Goal: Task Accomplishment & Management: Use online tool/utility

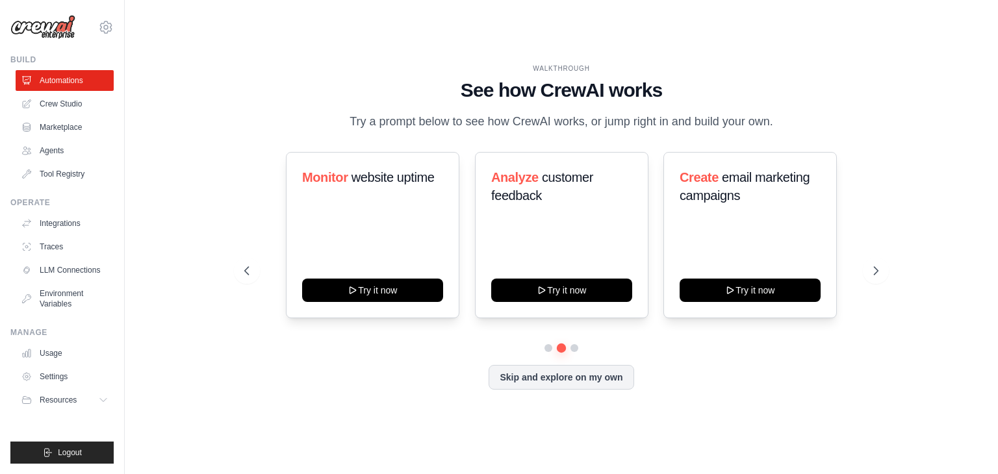
click at [873, 274] on icon at bounding box center [875, 270] width 13 height 13
click at [53, 220] on link "Integrations" at bounding box center [66, 223] width 98 height 21
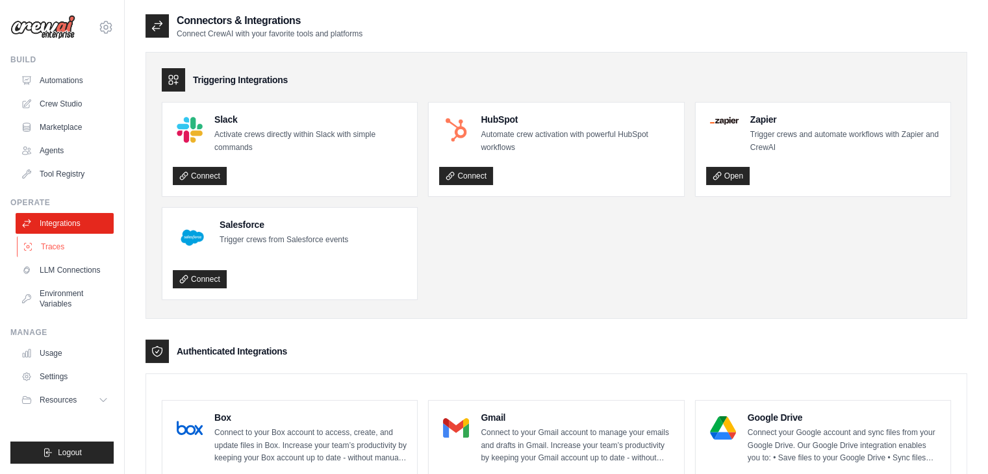
click at [55, 240] on link "Traces" at bounding box center [66, 247] width 98 height 21
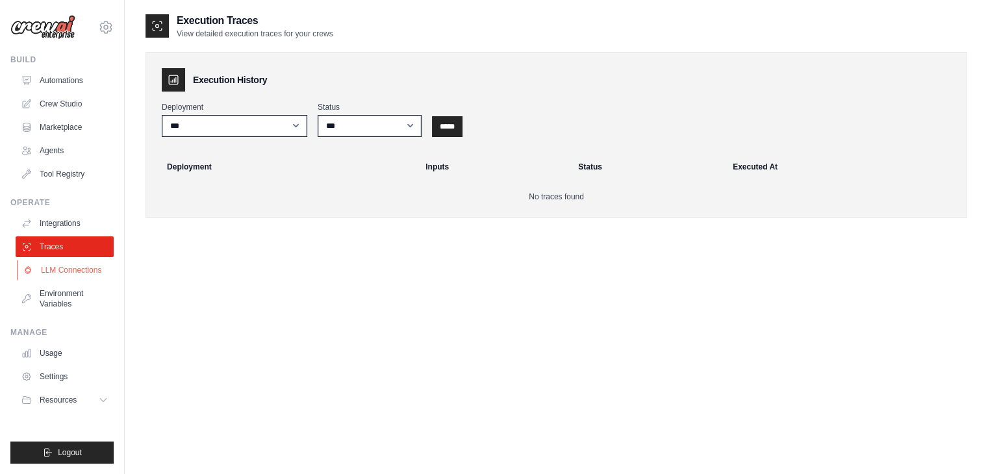
click at [62, 262] on link "LLM Connections" at bounding box center [66, 270] width 98 height 21
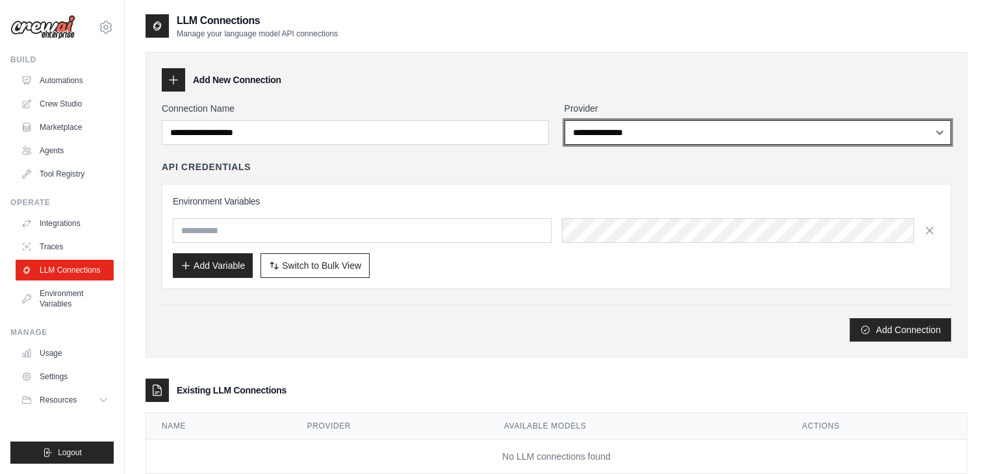
click at [656, 129] on select "**********" at bounding box center [758, 132] width 387 height 25
select select "******"
click at [565, 120] on select "**********" at bounding box center [758, 132] width 387 height 25
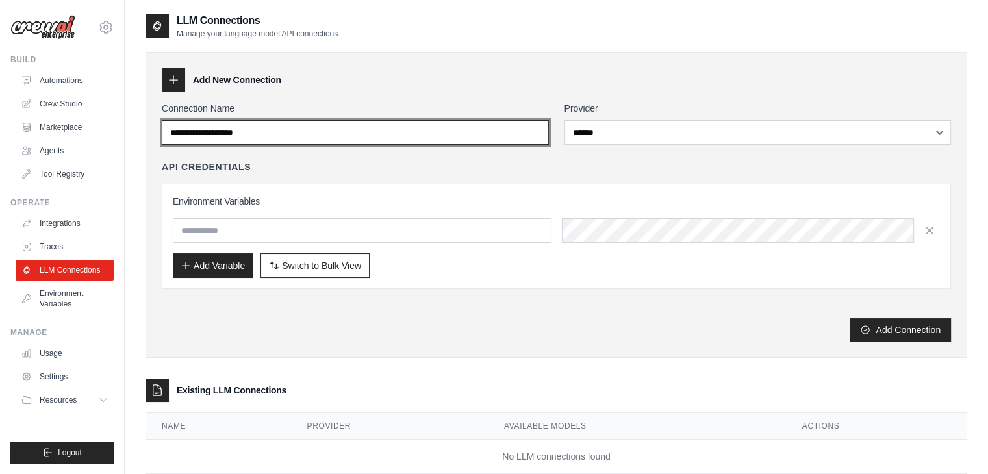
click at [436, 141] on input "Connection Name" at bounding box center [355, 132] width 387 height 25
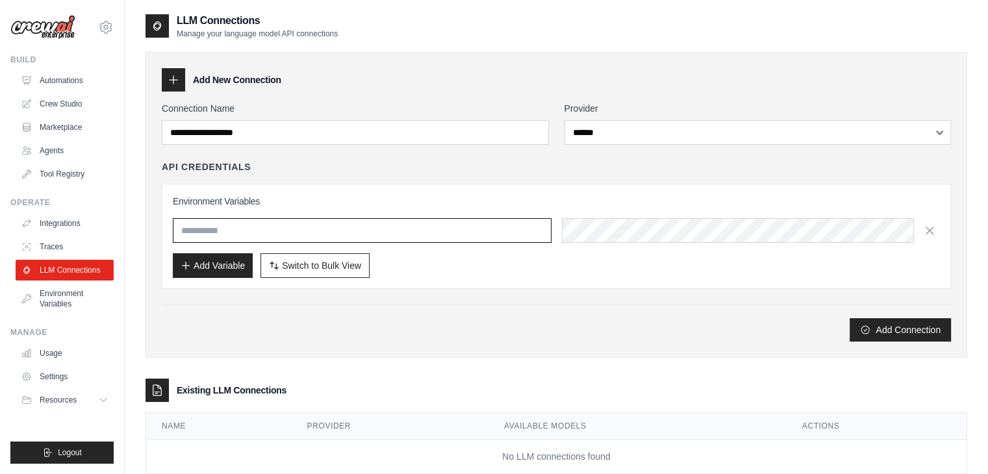
click at [329, 236] on input "text" at bounding box center [362, 230] width 379 height 25
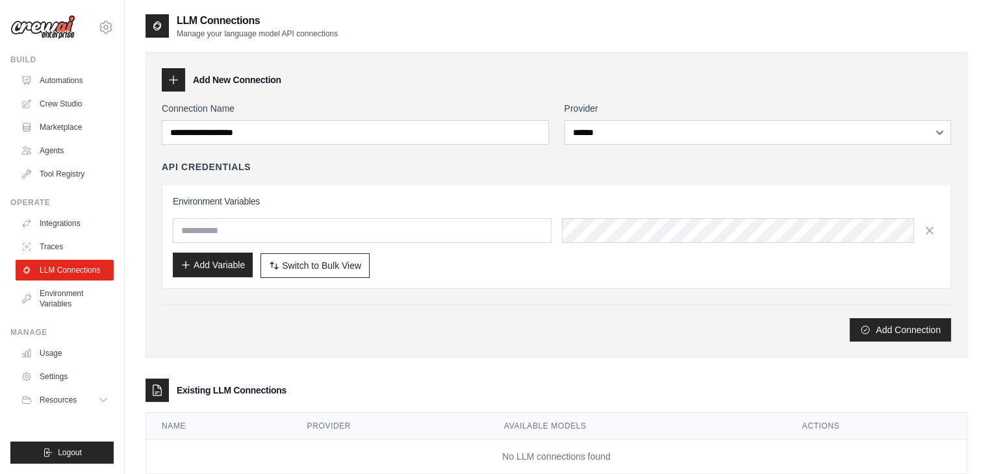
click at [226, 259] on button "Add Variable" at bounding box center [213, 265] width 80 height 25
click at [294, 260] on span "Switch to Bulk View" at bounding box center [321, 265] width 79 height 13
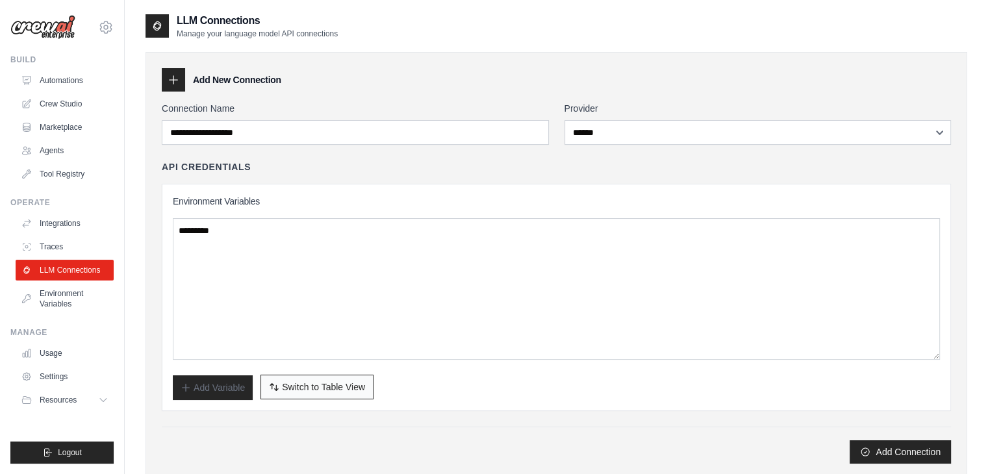
click at [291, 383] on span "Switch to Table View" at bounding box center [323, 387] width 83 height 13
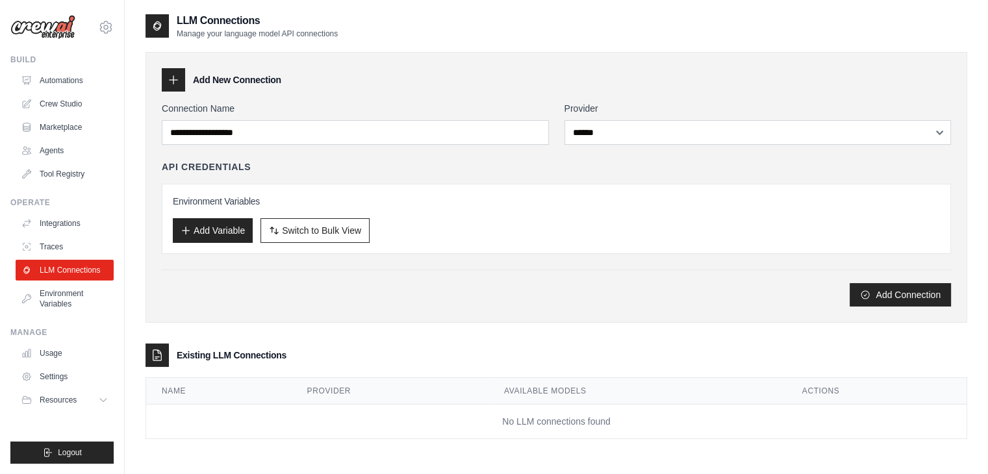
click at [235, 198] on h3 "Environment Variables" at bounding box center [556, 201] width 767 height 13
click at [226, 231] on button "Add Variable" at bounding box center [213, 230] width 80 height 25
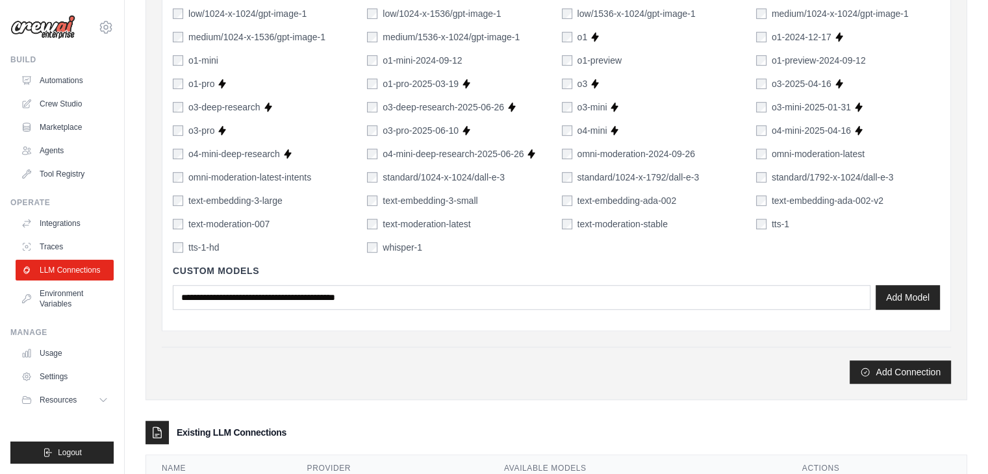
scroll to position [873, 0]
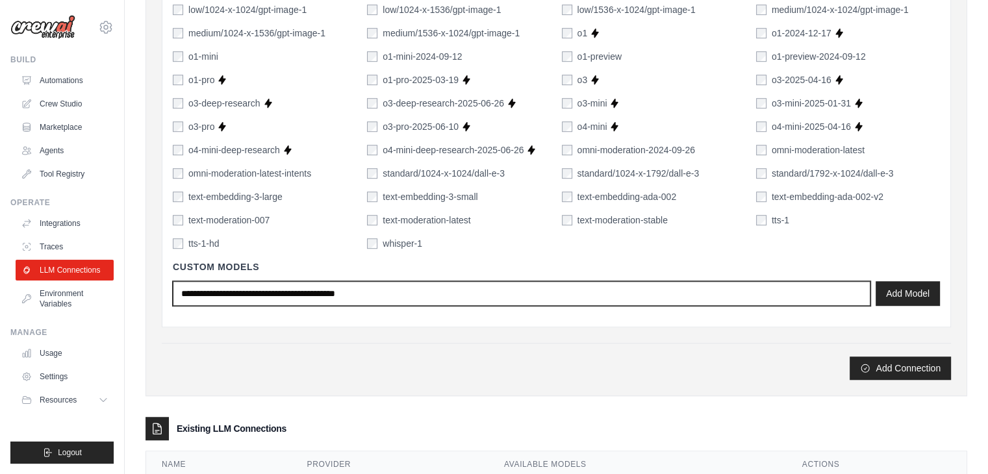
click at [533, 292] on input "text" at bounding box center [522, 293] width 698 height 25
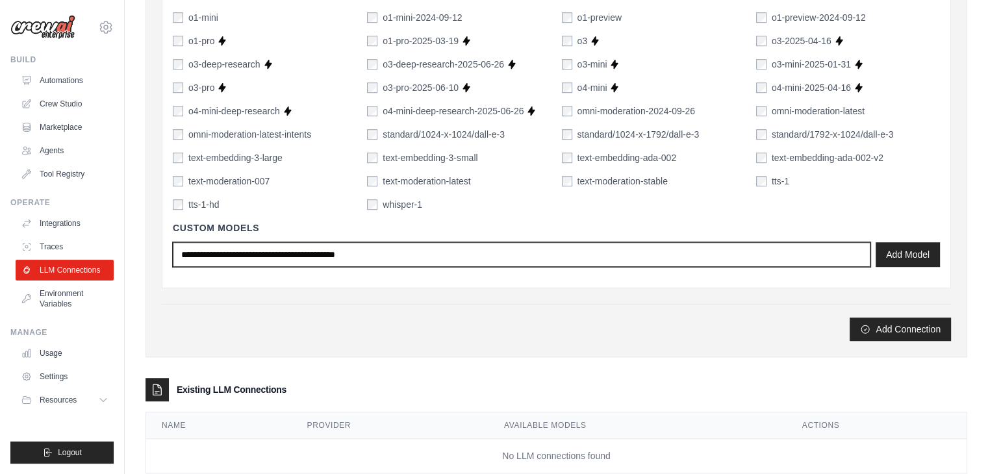
scroll to position [943, 0]
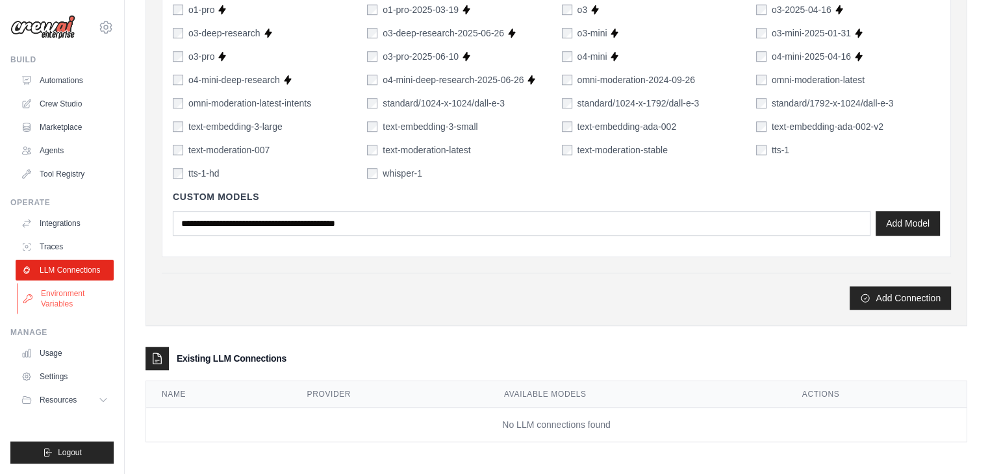
click at [59, 301] on link "Environment Variables" at bounding box center [66, 298] width 98 height 31
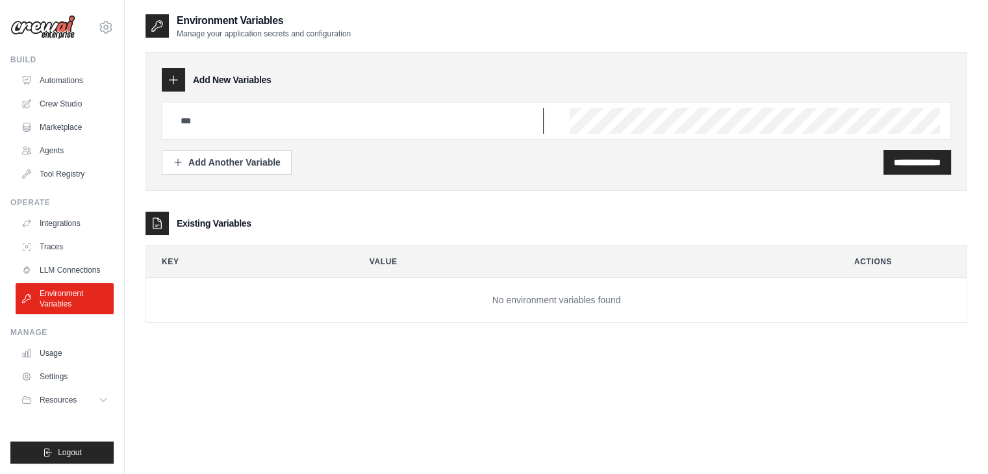
click at [310, 116] on input "text" at bounding box center [358, 121] width 371 height 26
click at [242, 156] on div "Add Another Variable" at bounding box center [227, 161] width 108 height 13
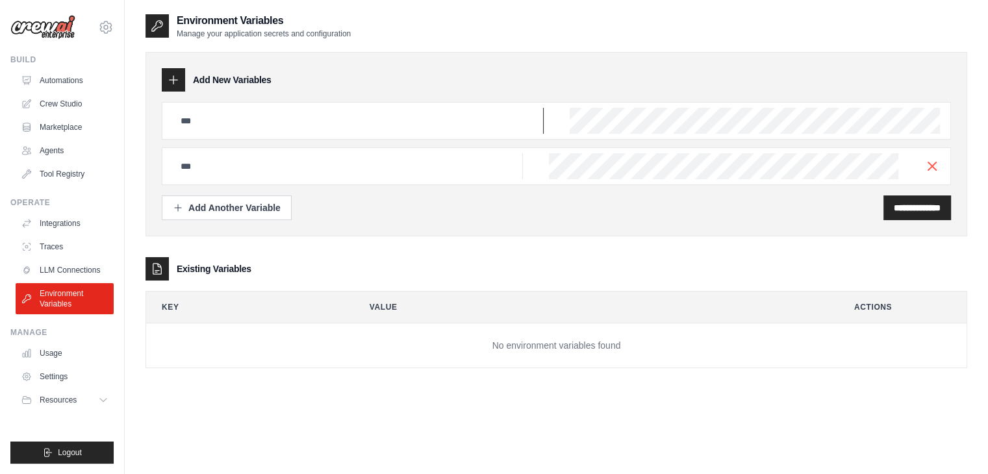
click at [242, 131] on input "text" at bounding box center [358, 121] width 371 height 26
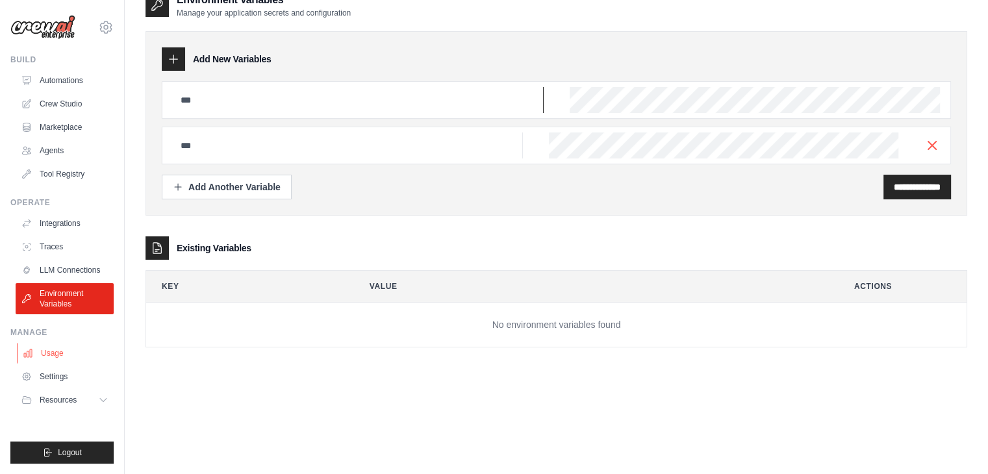
scroll to position [26, 0]
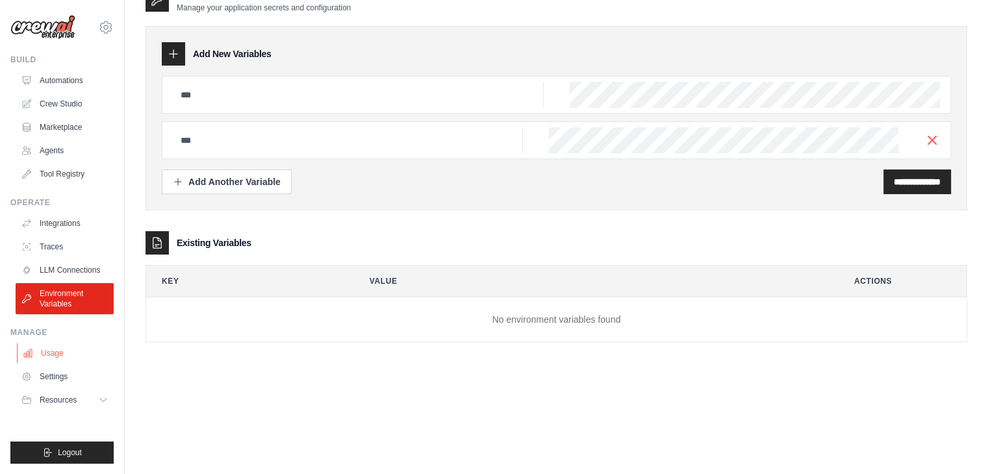
click at [52, 354] on link "Usage" at bounding box center [66, 353] width 98 height 21
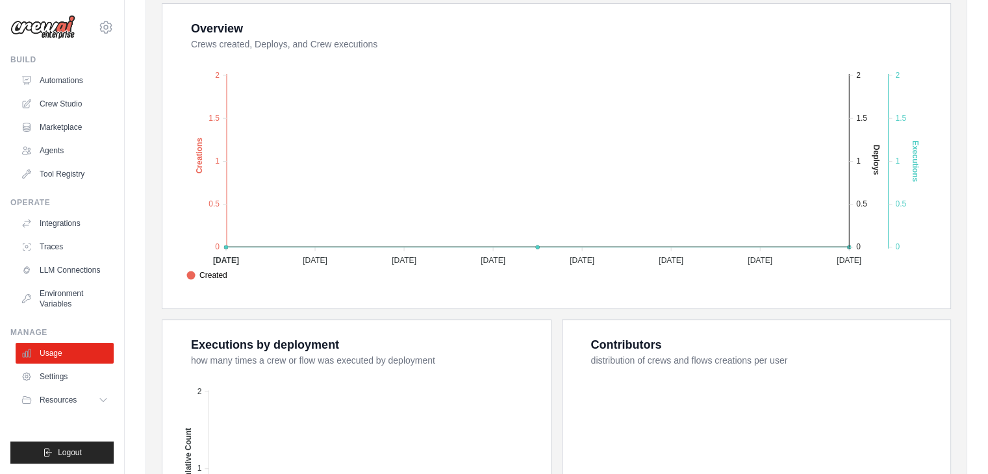
scroll to position [244, 0]
click at [42, 380] on link "Settings" at bounding box center [66, 376] width 98 height 21
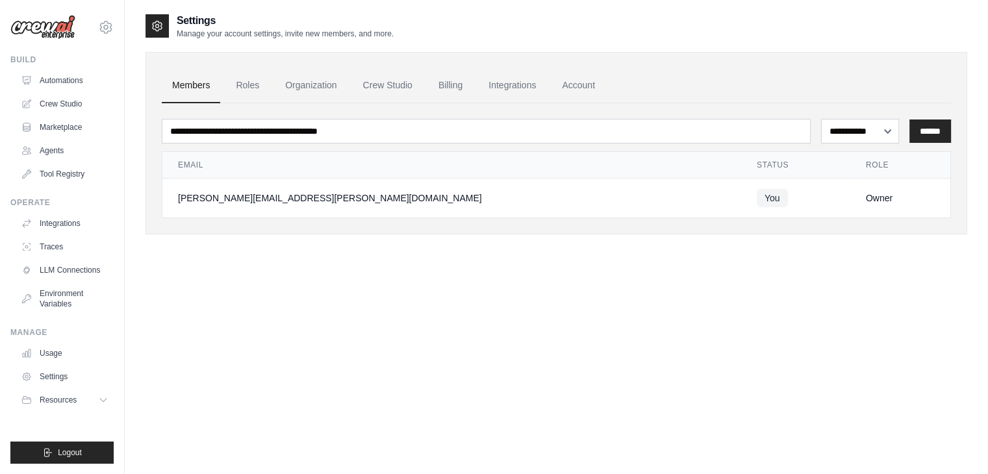
click at [322, 198] on div "[PERSON_NAME][EMAIL_ADDRESS][PERSON_NAME][DOMAIN_NAME]" at bounding box center [452, 198] width 548 height 13
click at [300, 198] on div "[PERSON_NAME][EMAIL_ADDRESS][PERSON_NAME][DOMAIN_NAME]" at bounding box center [452, 198] width 548 height 13
click at [881, 133] on select "**********" at bounding box center [860, 131] width 78 height 25
select select "******"
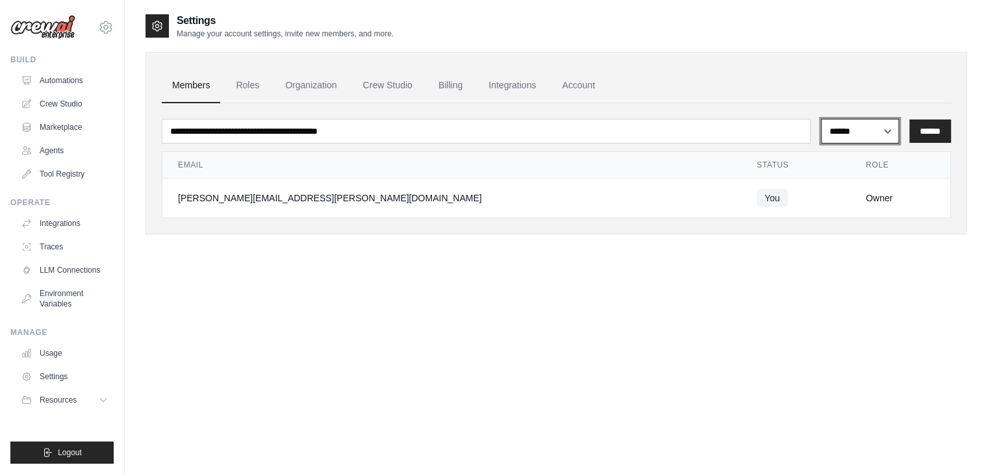
click at [821, 119] on select "**********" at bounding box center [860, 131] width 78 height 25
click at [935, 125] on input "******" at bounding box center [931, 131] width 42 height 23
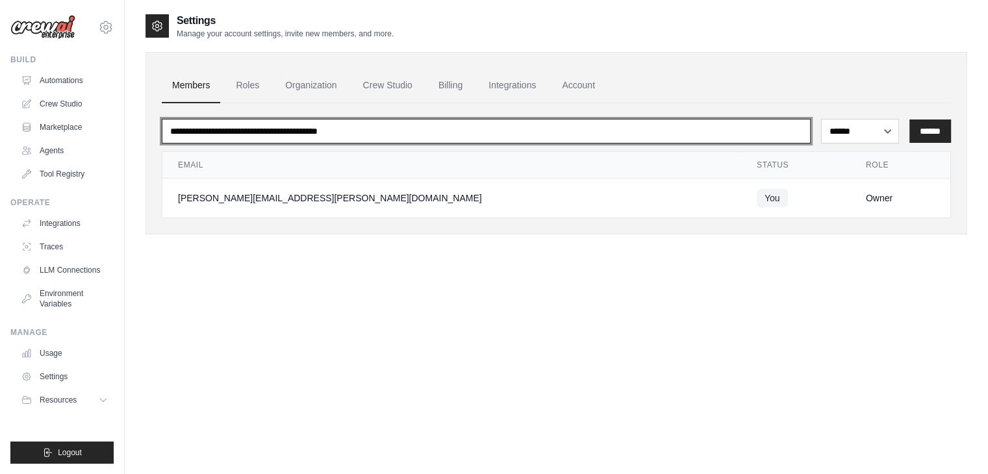
click at [376, 133] on input "email" at bounding box center [486, 131] width 649 height 25
type input "**********"
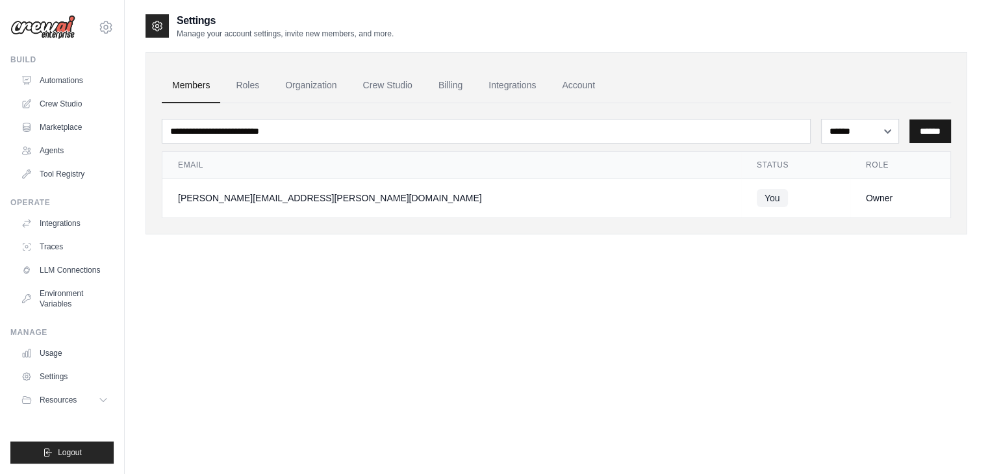
click at [928, 131] on input "******" at bounding box center [931, 131] width 42 height 23
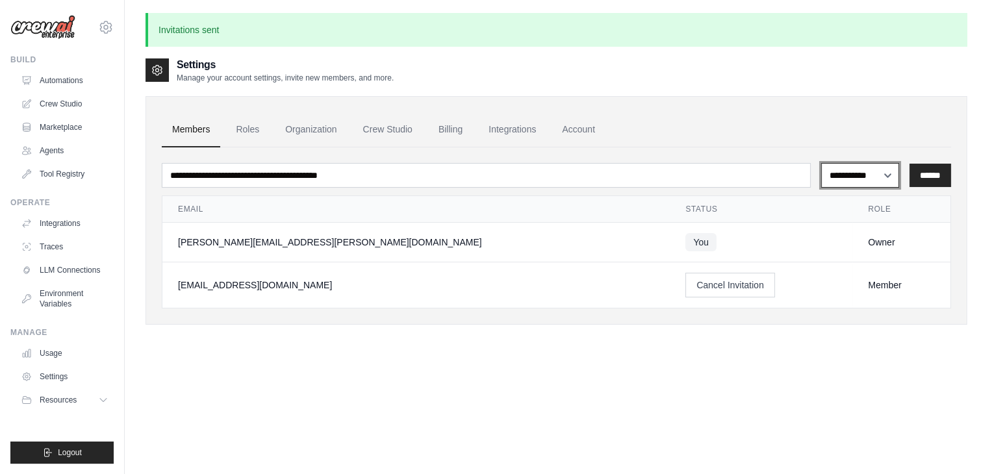
click at [865, 176] on select "**********" at bounding box center [860, 175] width 78 height 25
click at [760, 394] on div "**********" at bounding box center [557, 294] width 822 height 474
click at [242, 131] on link "Roles" at bounding box center [247, 129] width 44 height 35
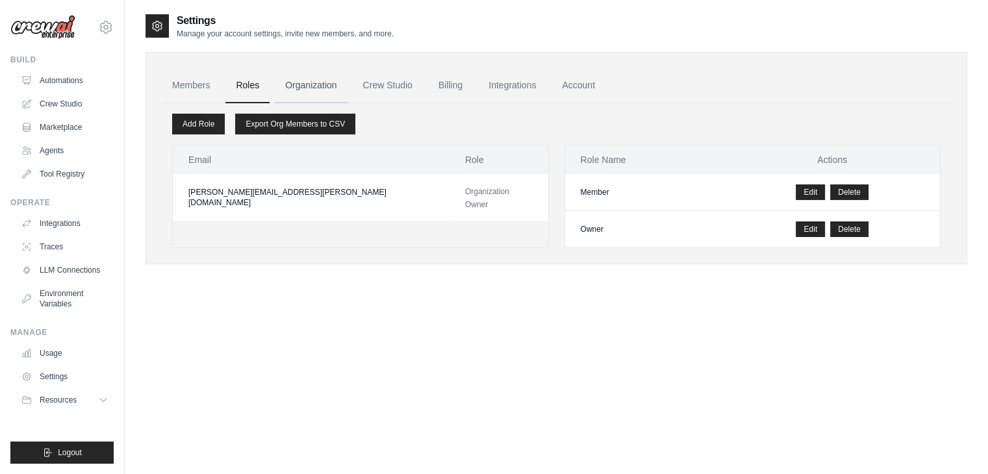
click at [307, 84] on link "Organization" at bounding box center [311, 85] width 72 height 35
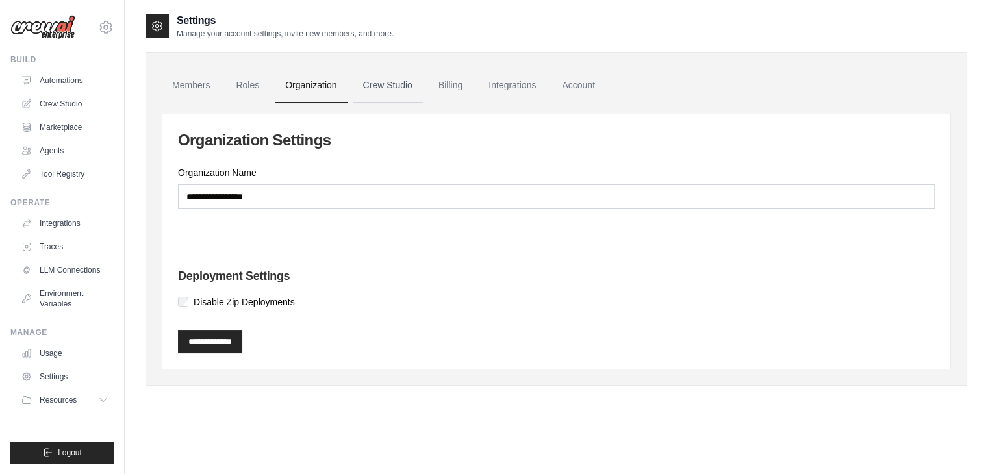
click at [379, 84] on link "Crew Studio" at bounding box center [388, 85] width 70 height 35
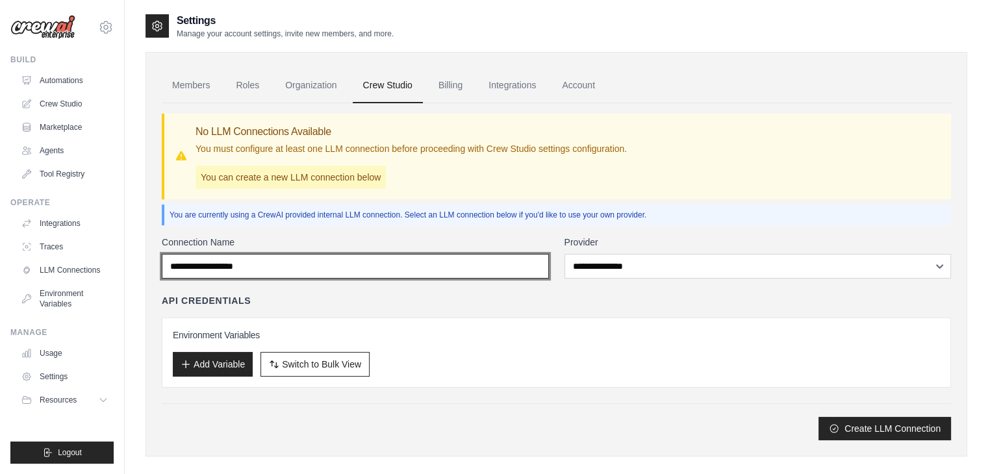
click at [275, 268] on input "Connection Name" at bounding box center [355, 266] width 387 height 25
type input "****"
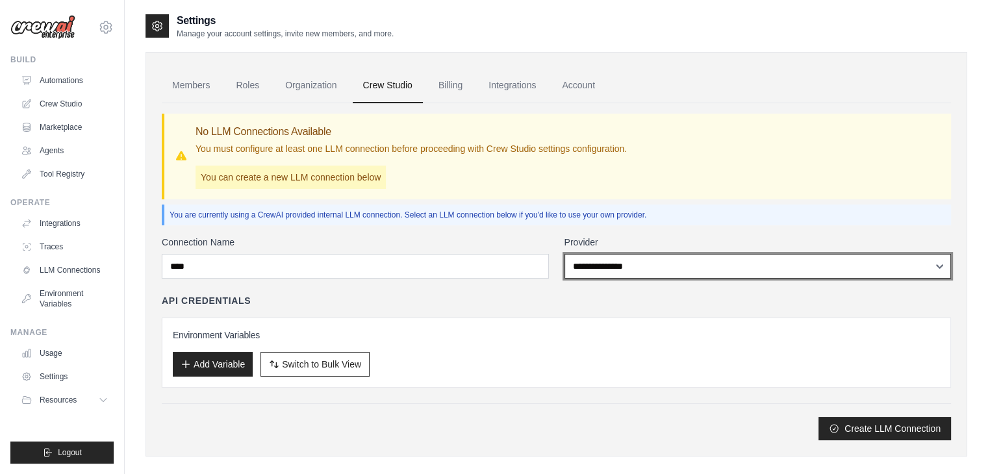
click at [617, 264] on select "**********" at bounding box center [758, 266] width 387 height 25
select select "******"
click at [565, 254] on select "**********" at bounding box center [758, 266] width 387 height 25
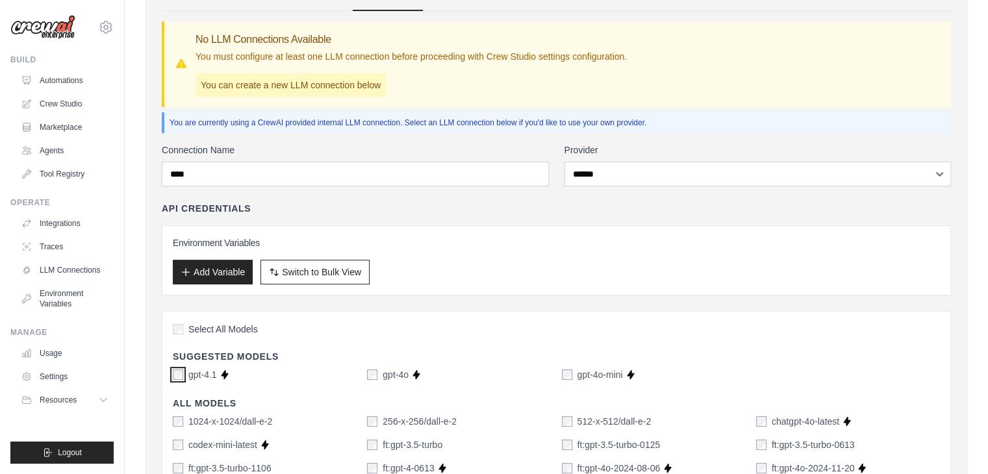
scroll to position [94, 0]
click at [236, 241] on h3 "Environment Variables" at bounding box center [556, 241] width 767 height 13
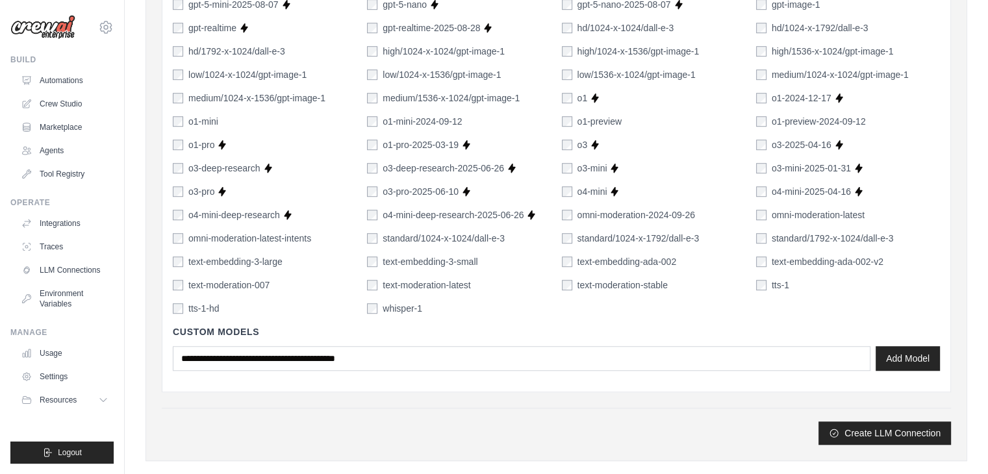
scroll to position [926, 0]
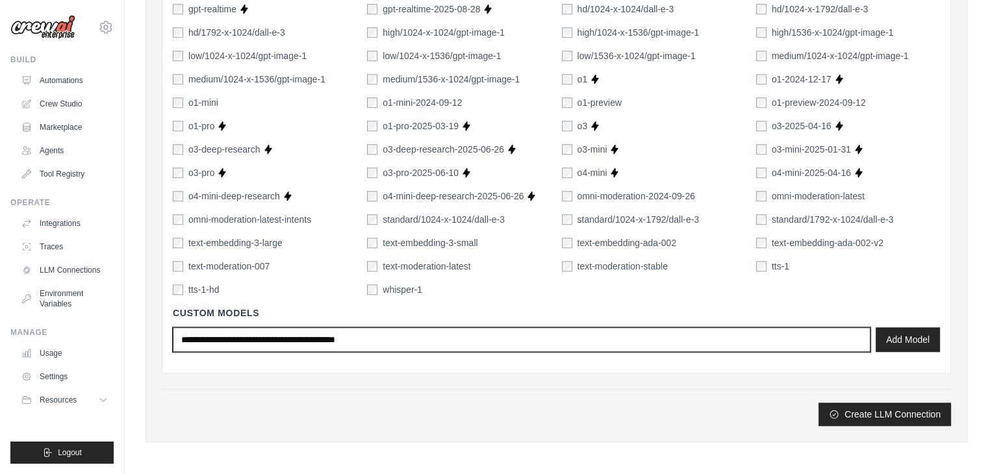
click at [392, 339] on input "text" at bounding box center [522, 339] width 698 height 25
click at [747, 339] on input "**********" at bounding box center [522, 339] width 698 height 25
type input "*"
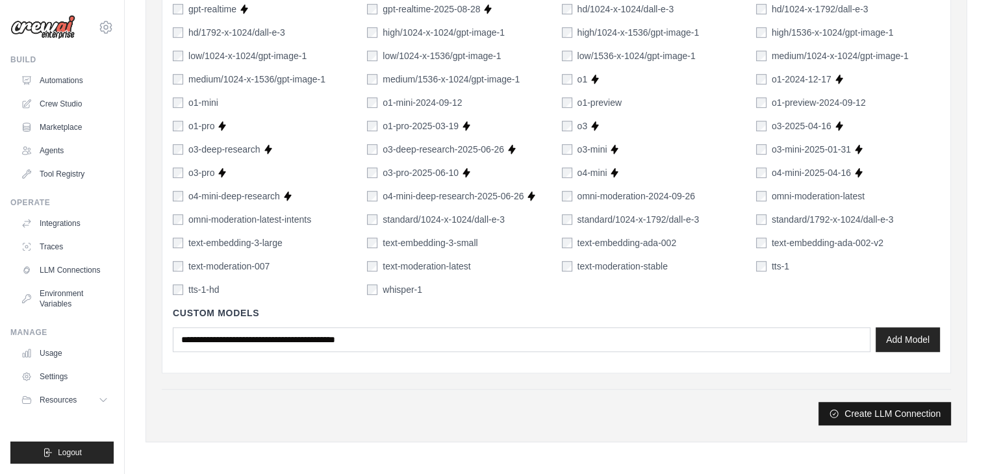
click at [849, 417] on button "Create LLM Connection" at bounding box center [885, 413] width 133 height 23
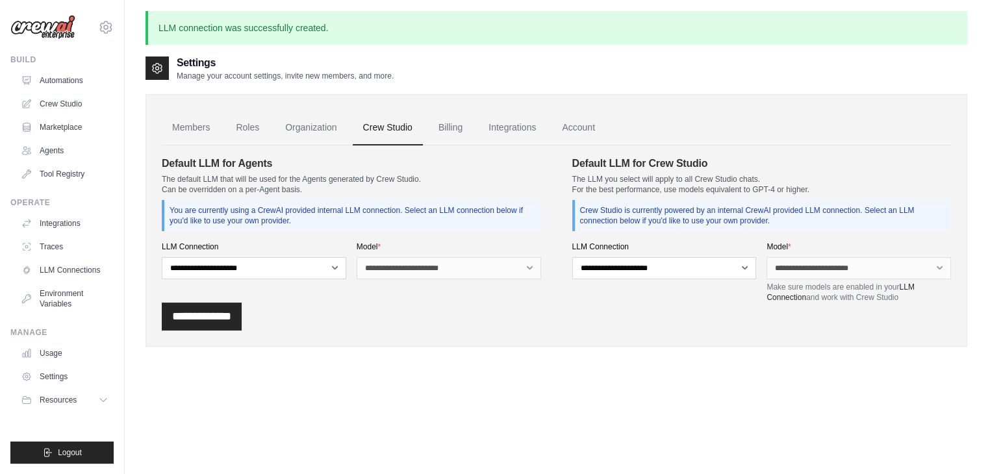
scroll to position [0, 0]
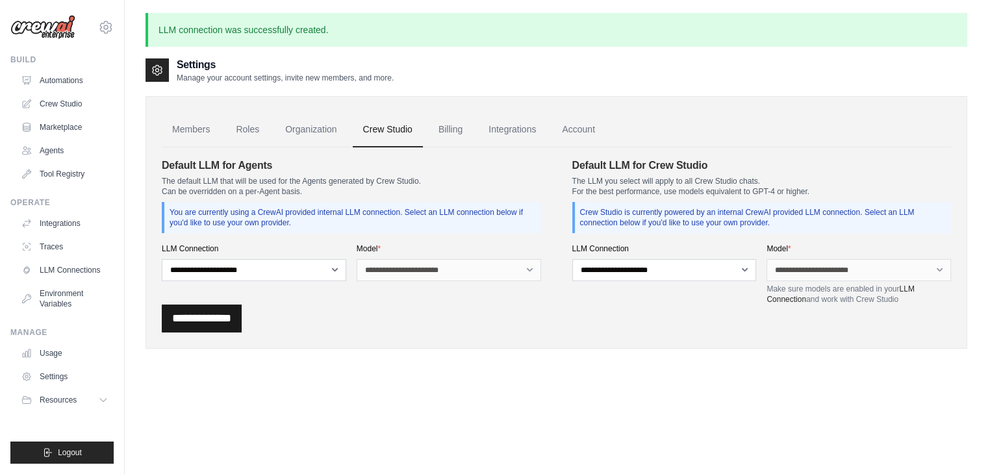
click at [238, 321] on input "**********" at bounding box center [202, 319] width 80 height 28
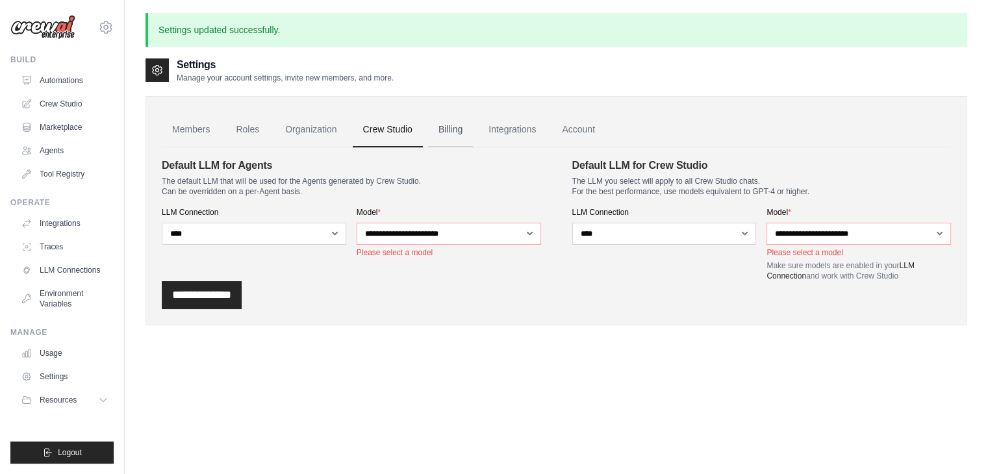
click at [448, 123] on link "Billing" at bounding box center [450, 129] width 45 height 35
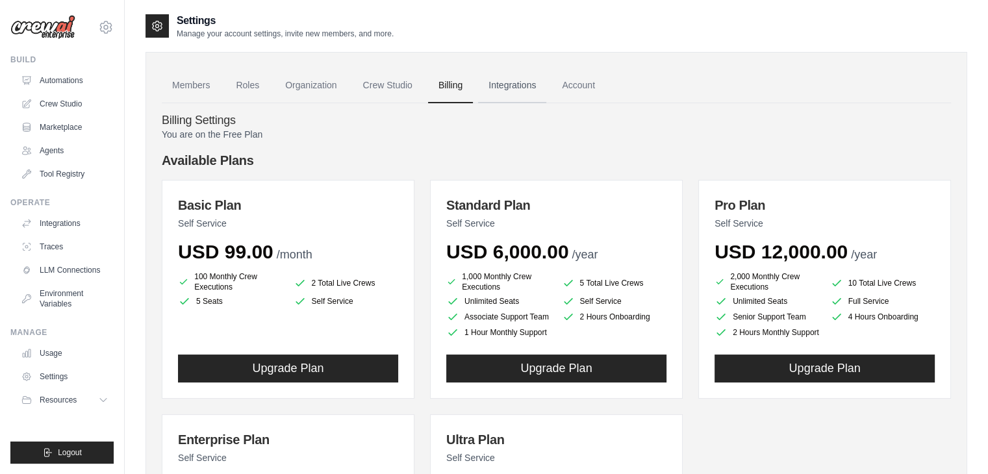
click at [517, 73] on link "Integrations" at bounding box center [512, 85] width 68 height 35
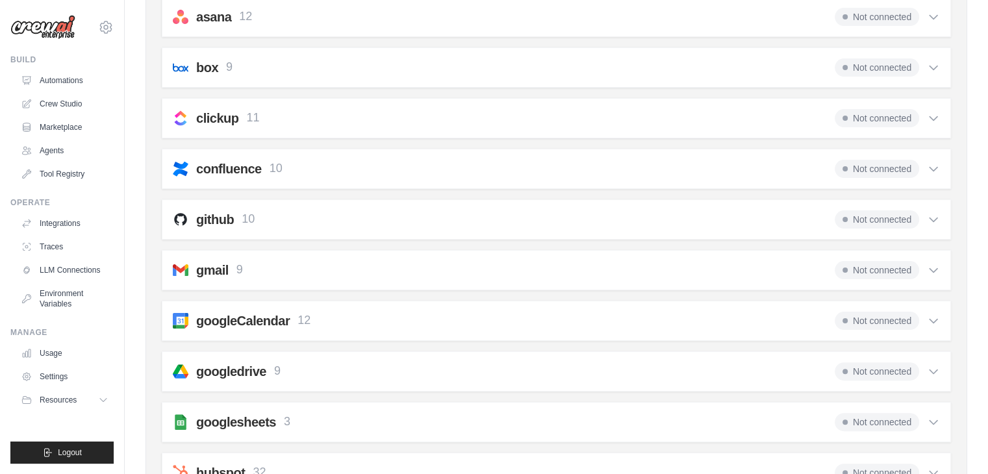
scroll to position [287, 0]
click at [938, 264] on icon at bounding box center [933, 268] width 13 height 13
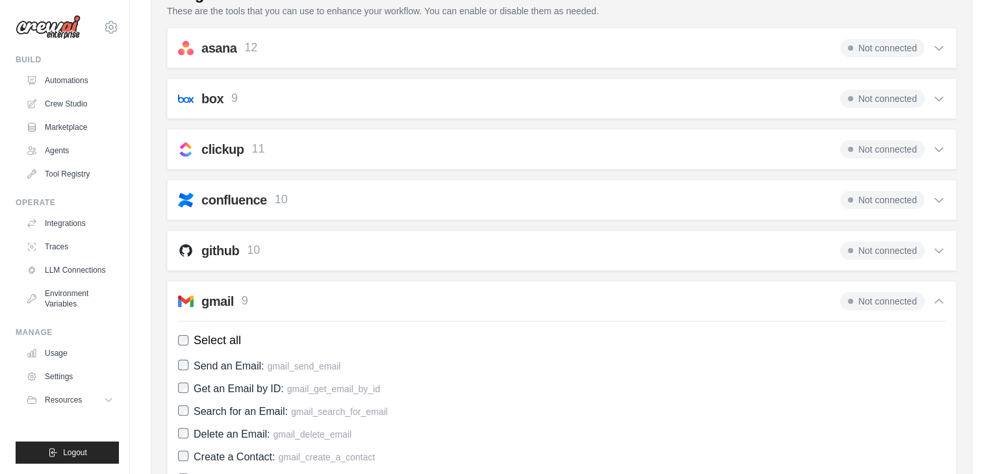
scroll to position [0, 0]
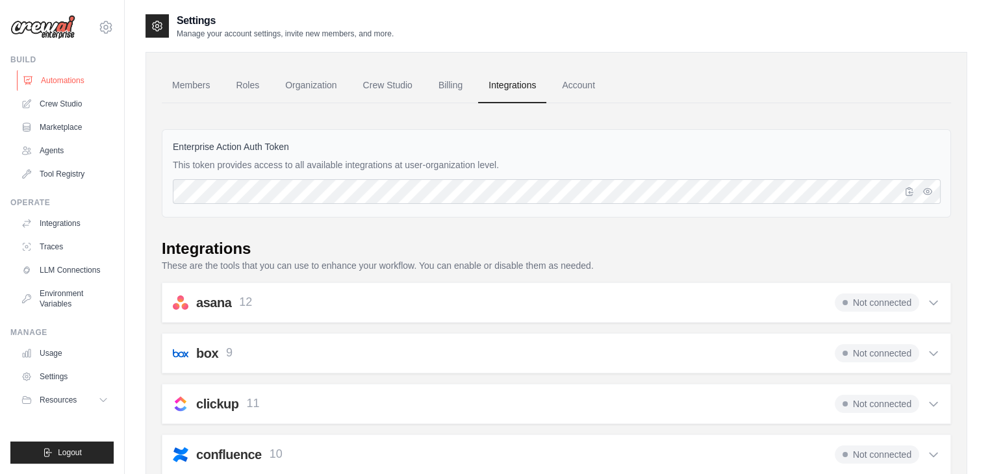
click at [75, 75] on link "Automations" at bounding box center [66, 80] width 98 height 21
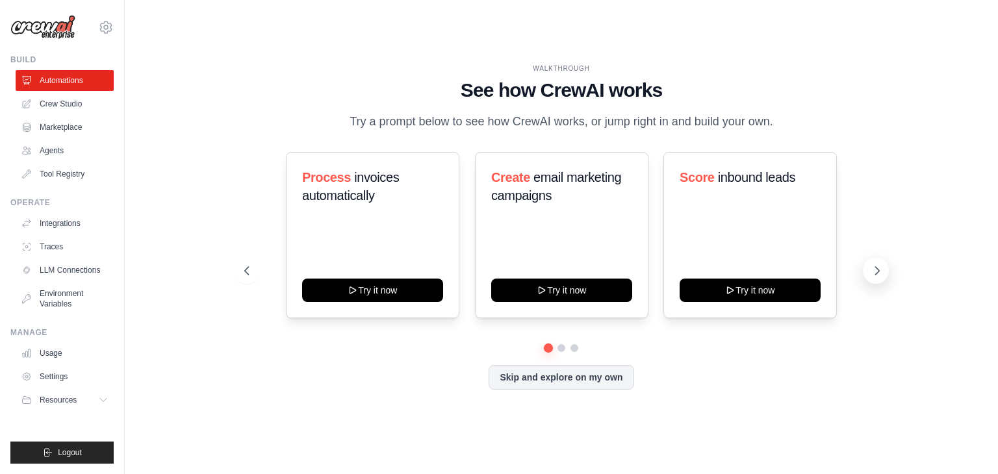
click at [873, 271] on icon at bounding box center [877, 270] width 13 height 13
click at [66, 102] on link "Crew Studio" at bounding box center [66, 104] width 98 height 21
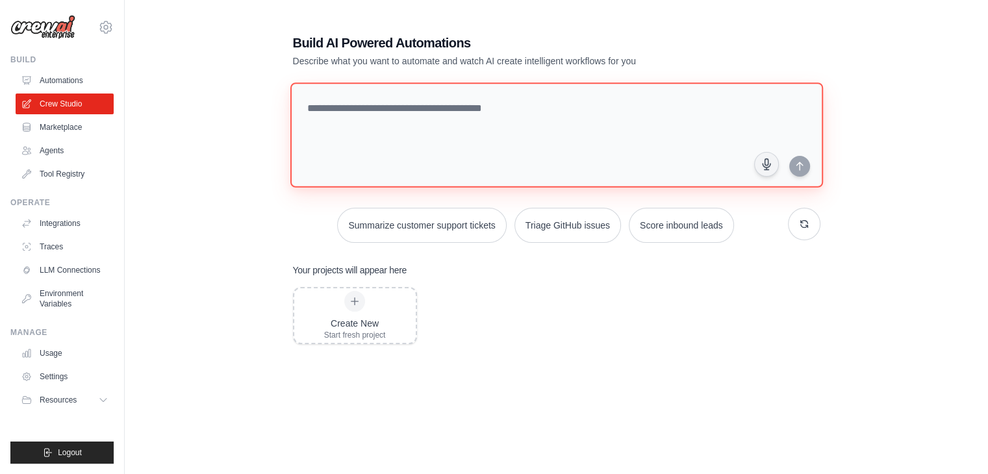
click at [370, 97] on textarea at bounding box center [556, 135] width 533 height 105
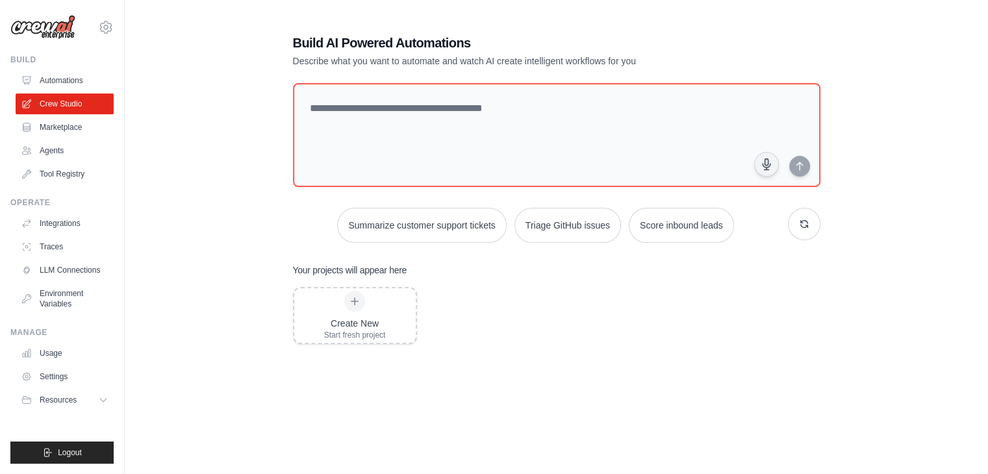
click at [619, 346] on div "Create New Start fresh project" at bounding box center [557, 391] width 528 height 208
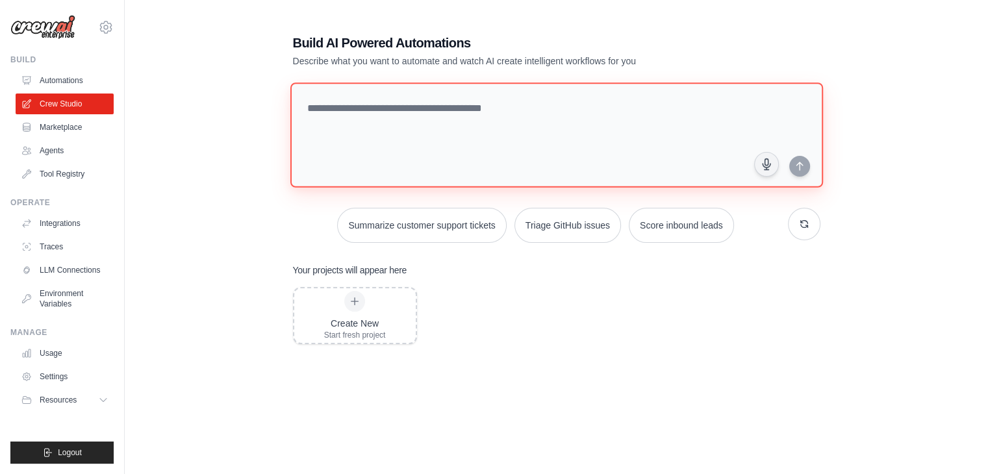
click at [460, 101] on textarea at bounding box center [556, 135] width 533 height 105
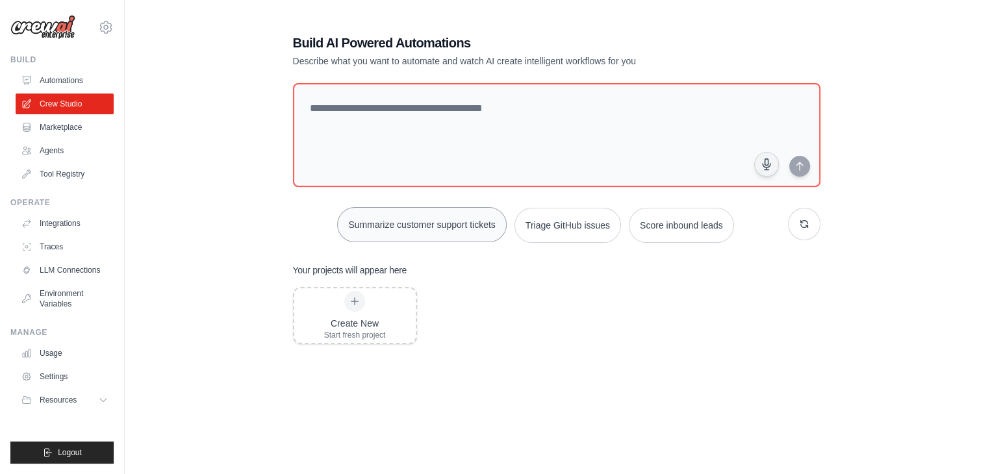
click at [444, 229] on button "Summarize customer support tickets" at bounding box center [421, 224] width 169 height 35
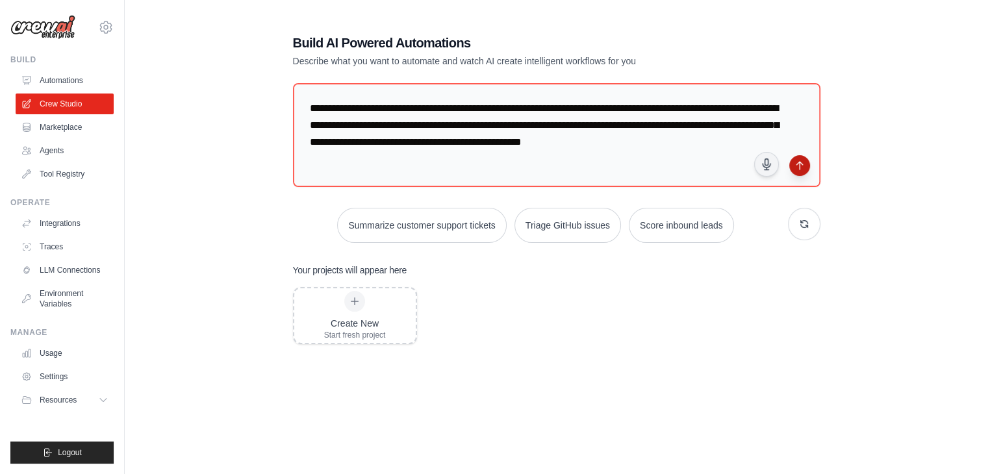
click at [797, 165] on icon "submit" at bounding box center [800, 165] width 10 height 10
click at [41, 129] on link "Marketplace" at bounding box center [66, 127] width 98 height 21
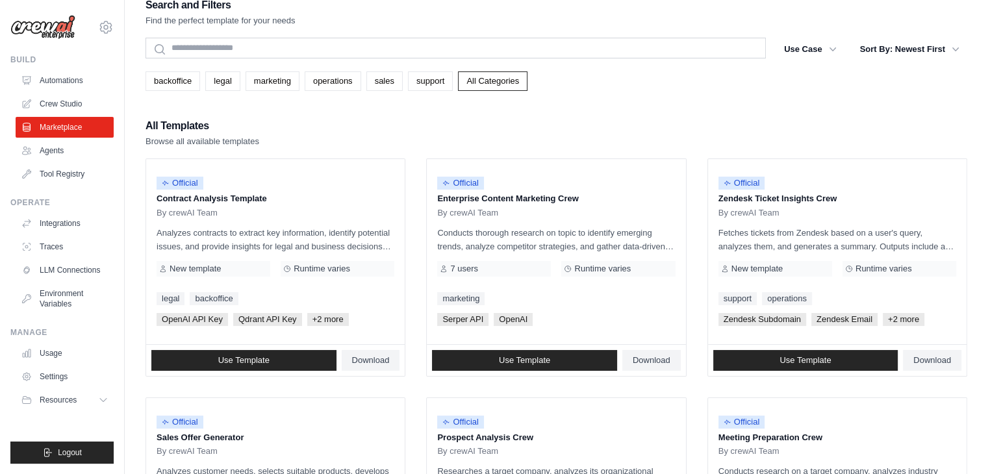
scroll to position [18, 0]
click at [826, 45] on icon "button" at bounding box center [832, 48] width 13 height 13
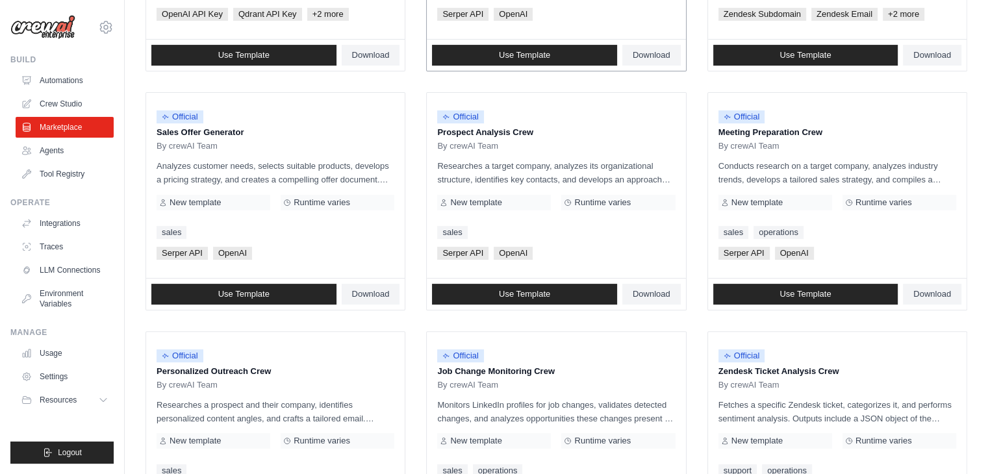
scroll to position [325, 0]
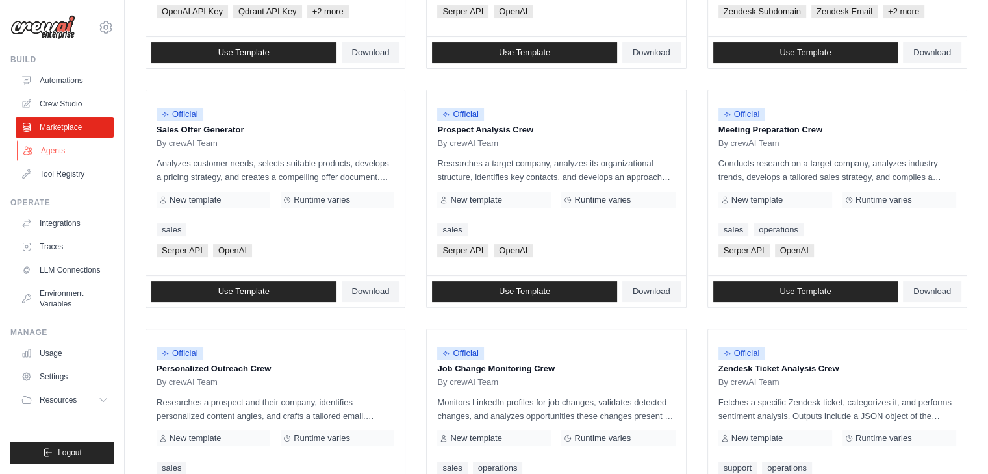
click at [47, 151] on link "Agents" at bounding box center [66, 150] width 98 height 21
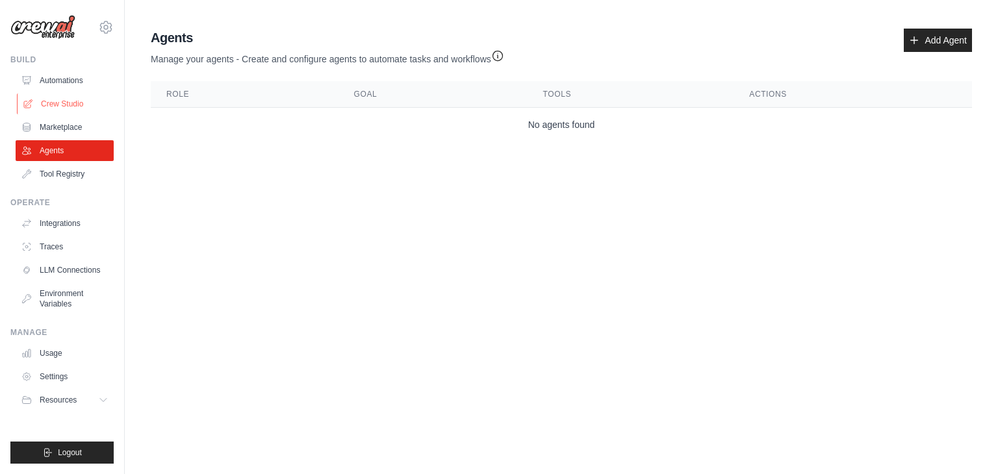
click at [47, 97] on link "Crew Studio" at bounding box center [66, 104] width 98 height 21
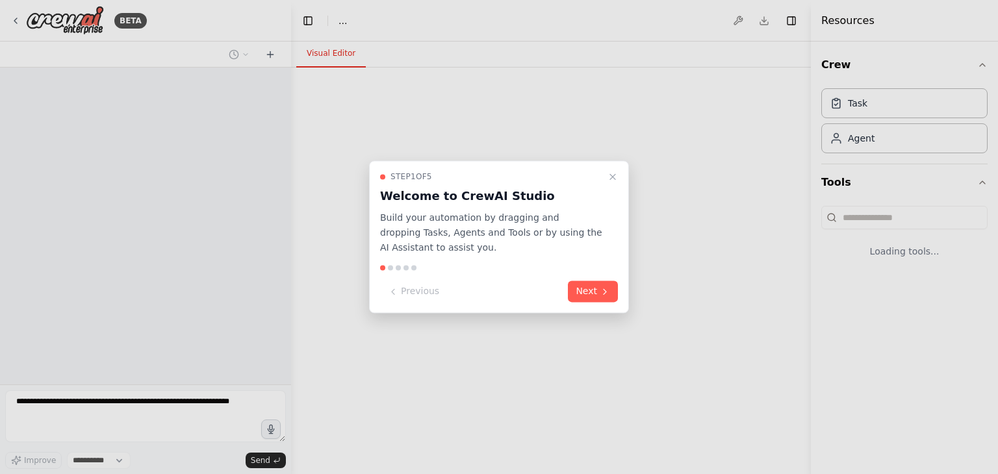
select select "****"
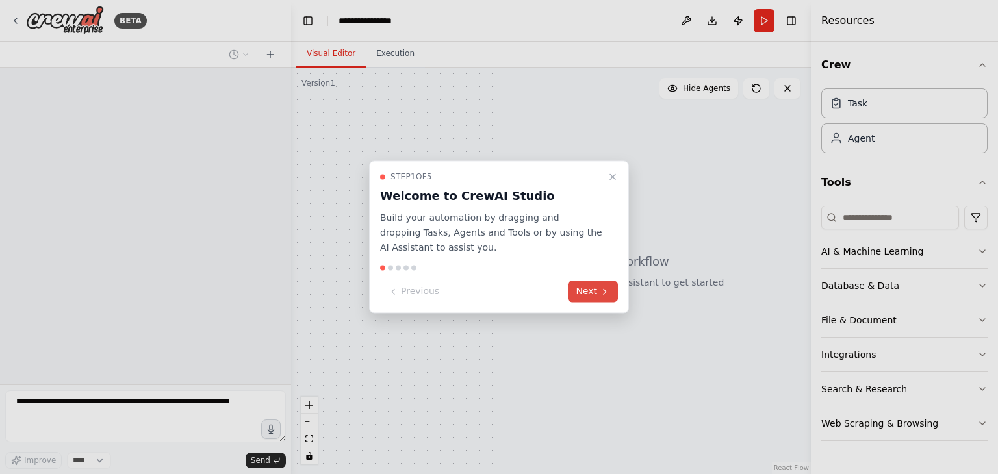
click at [597, 291] on button "Next" at bounding box center [593, 291] width 50 height 21
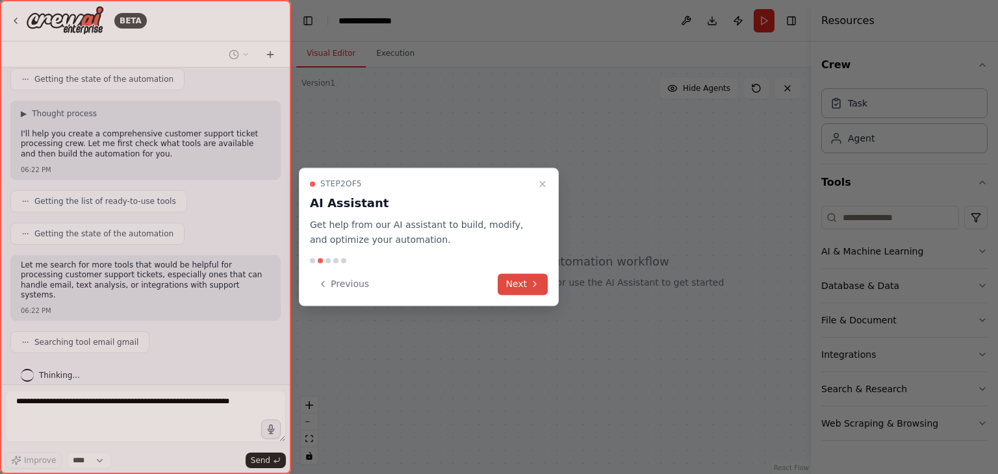
scroll to position [251, 0]
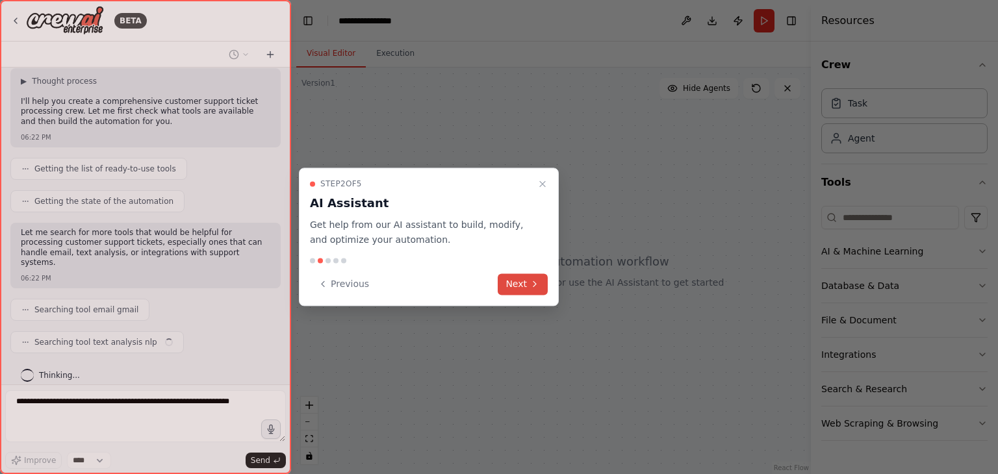
click at [525, 276] on button "Next" at bounding box center [523, 284] width 50 height 21
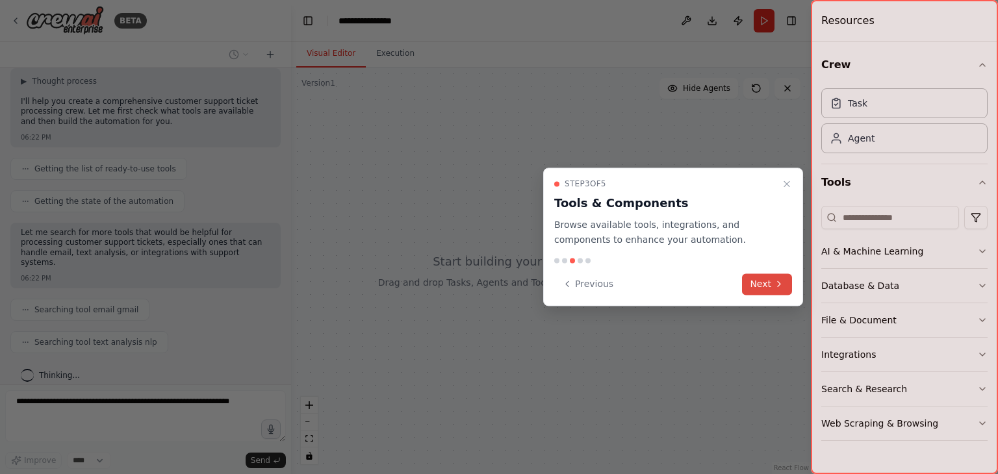
scroll to position [283, 0]
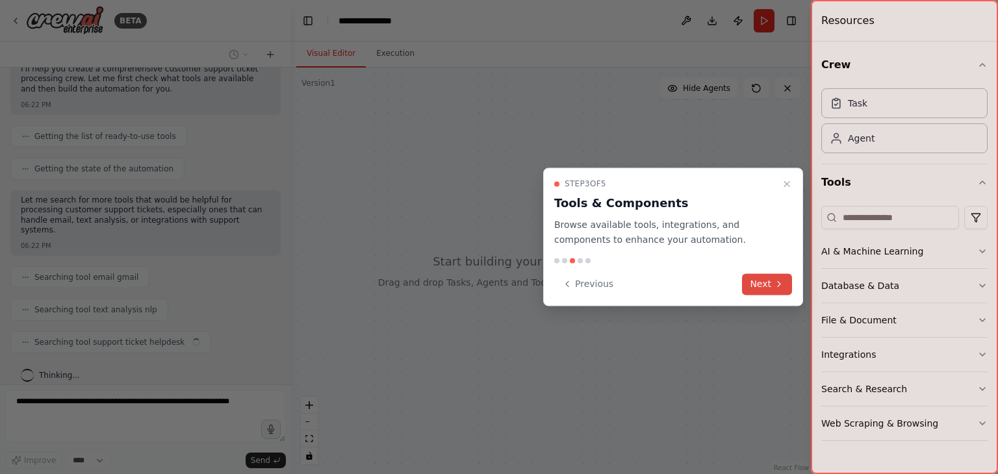
click at [767, 276] on button "Next" at bounding box center [767, 284] width 50 height 21
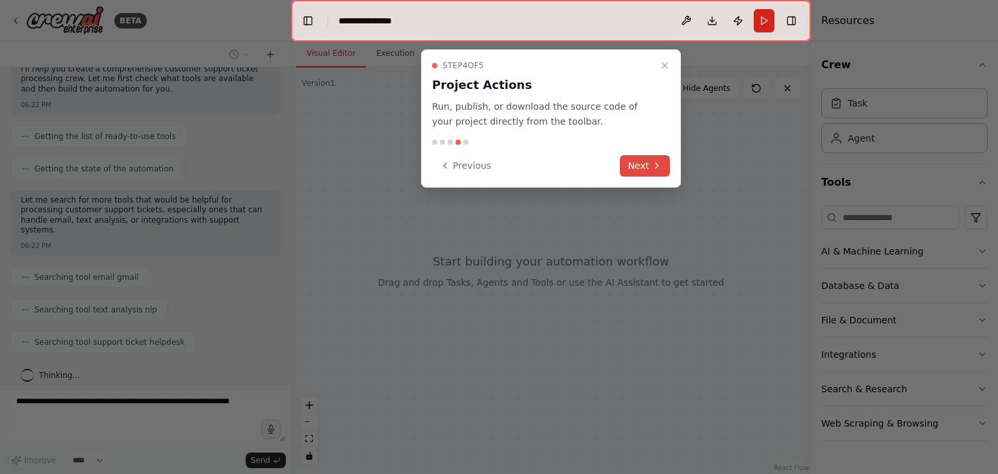
click at [654, 162] on icon at bounding box center [657, 165] width 10 height 10
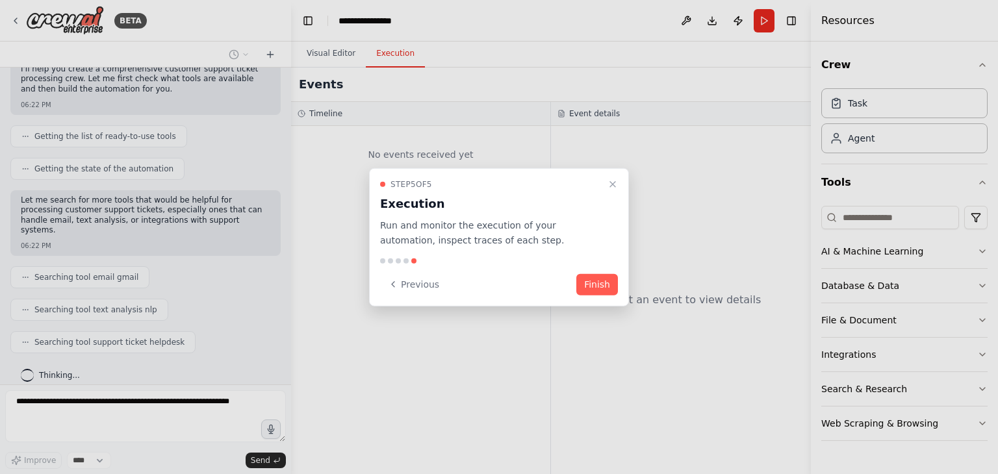
scroll to position [315, 0]
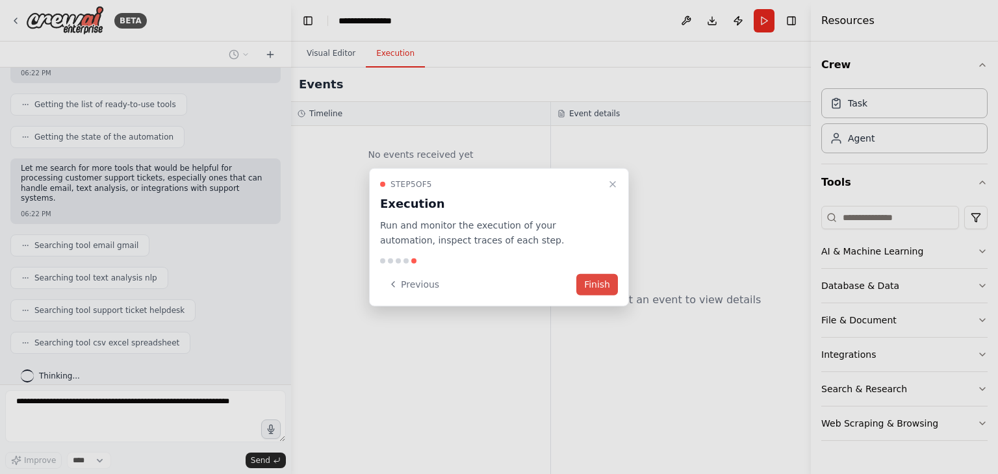
click at [594, 274] on button "Finish" at bounding box center [597, 284] width 42 height 21
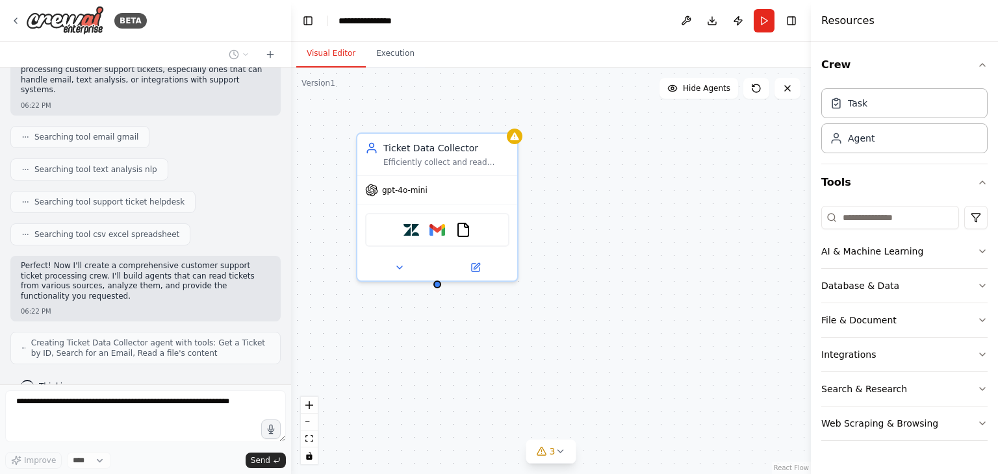
scroll to position [467, 0]
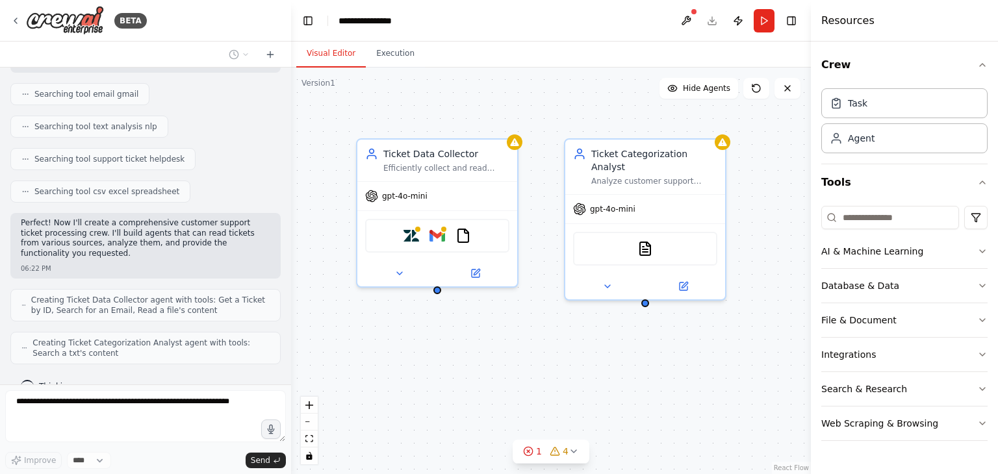
click at [439, 294] on div "Ticket Data Collector Efficiently collect and read customer support tickets fro…" at bounding box center [551, 271] width 520 height 407
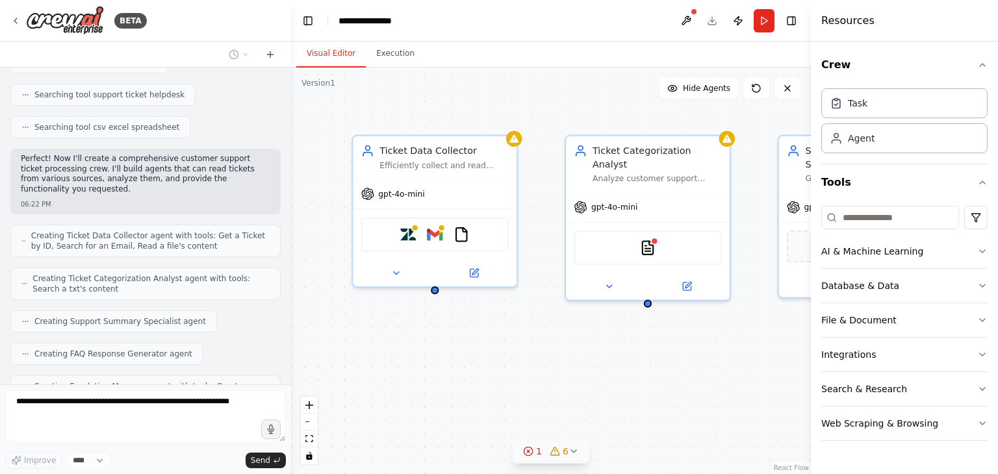
scroll to position [563, 0]
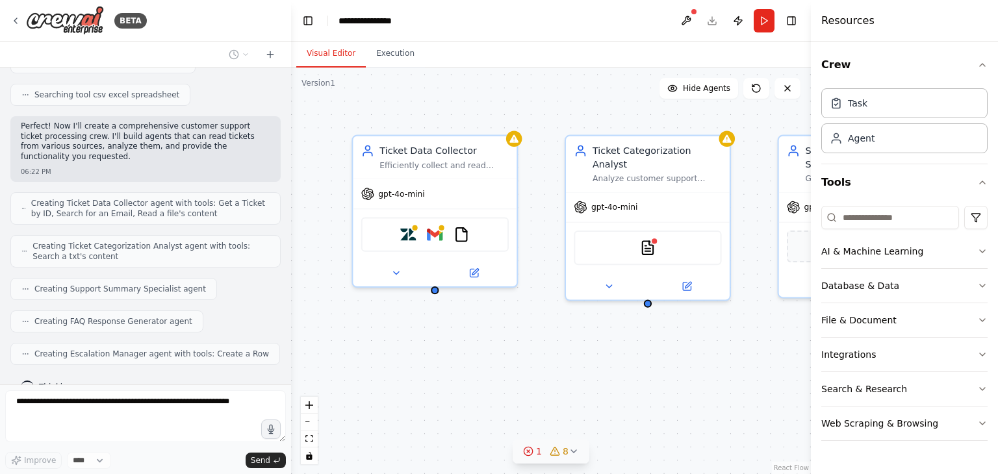
click at [551, 453] on icon at bounding box center [555, 451] width 10 height 10
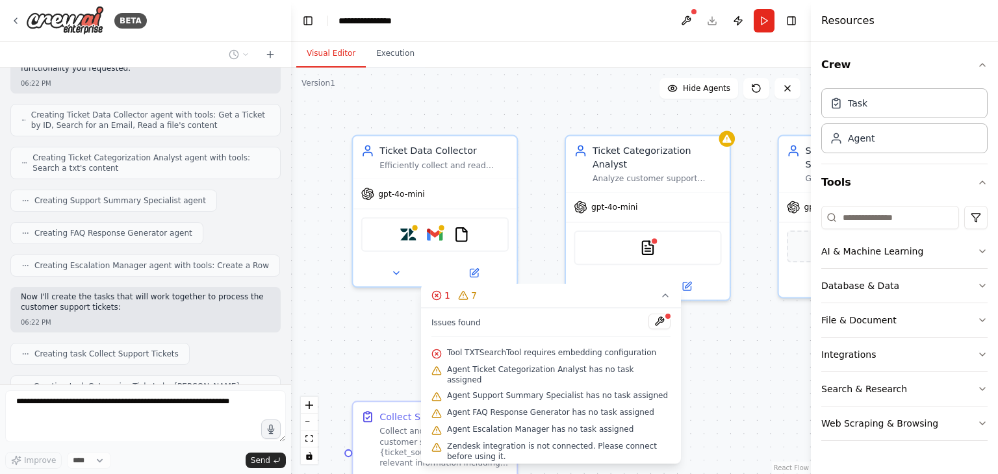
scroll to position [684, 0]
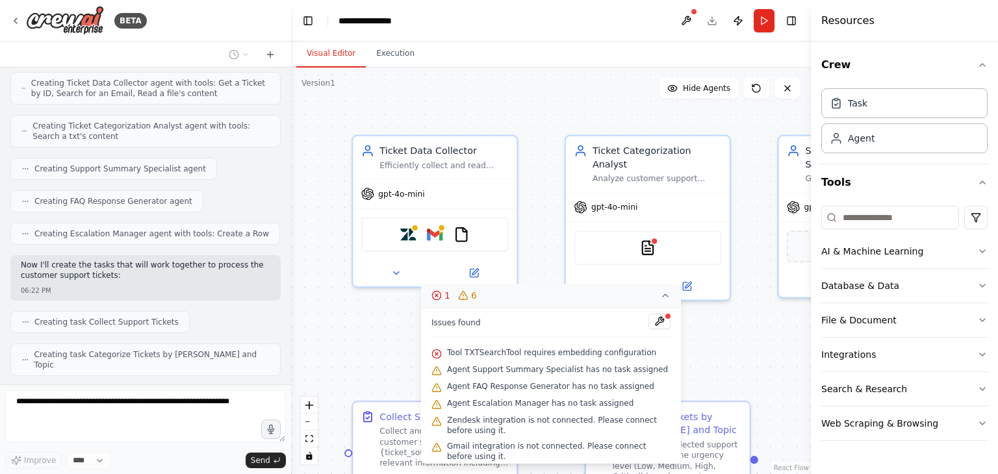
click at [663, 288] on button "1 6" at bounding box center [551, 296] width 260 height 24
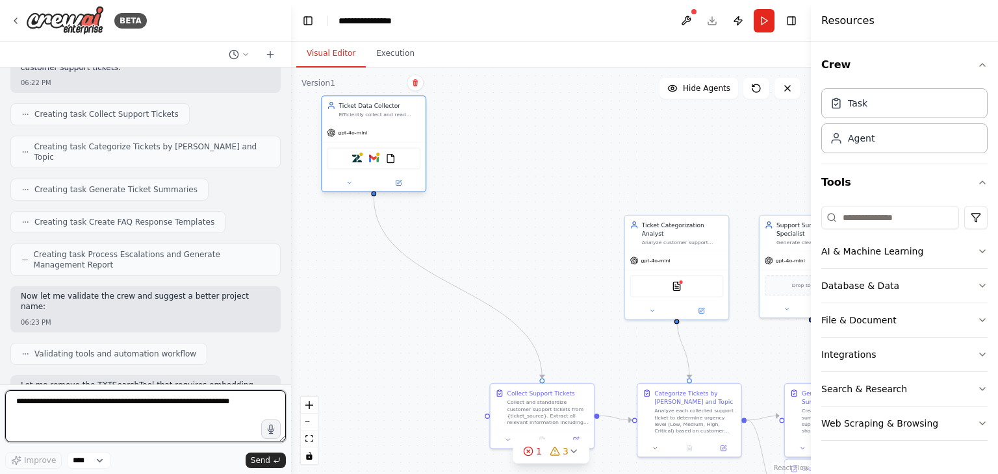
scroll to position [902, 0]
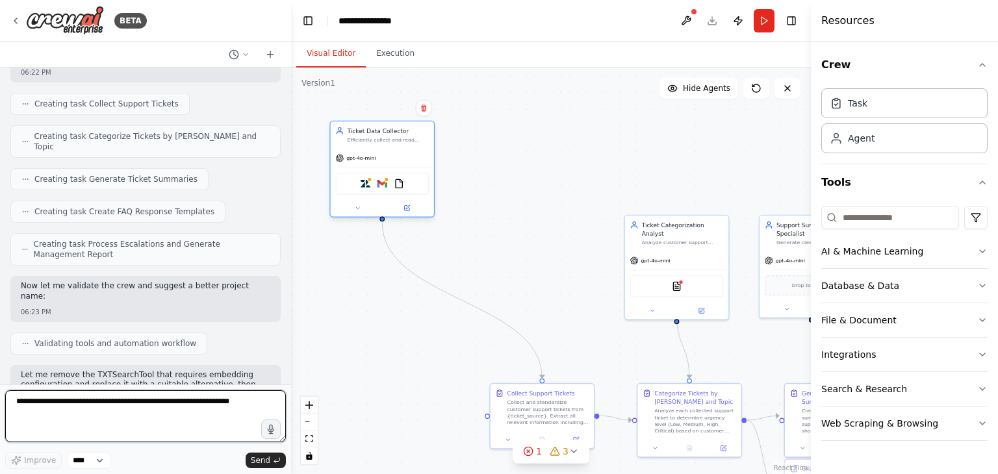
drag, startPoint x: 560, startPoint y: 251, endPoint x: 400, endPoint y: 157, distance: 186.4
click at [400, 157] on div "gpt-4o-mini" at bounding box center [382, 158] width 103 height 18
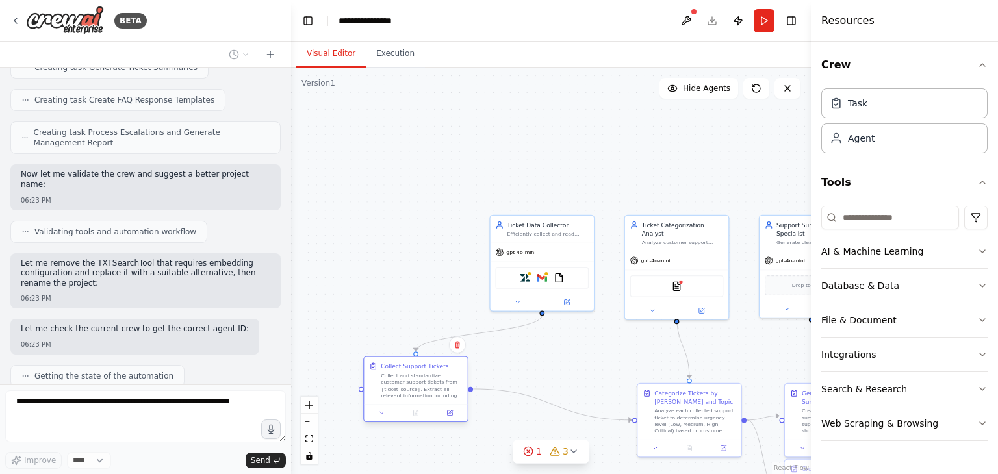
drag, startPoint x: 543, startPoint y: 416, endPoint x: 415, endPoint y: 392, distance: 131.0
click at [415, 392] on div "Collect and standardize customer support tickets from {ticket_source}. Extract …" at bounding box center [422, 385] width 82 height 27
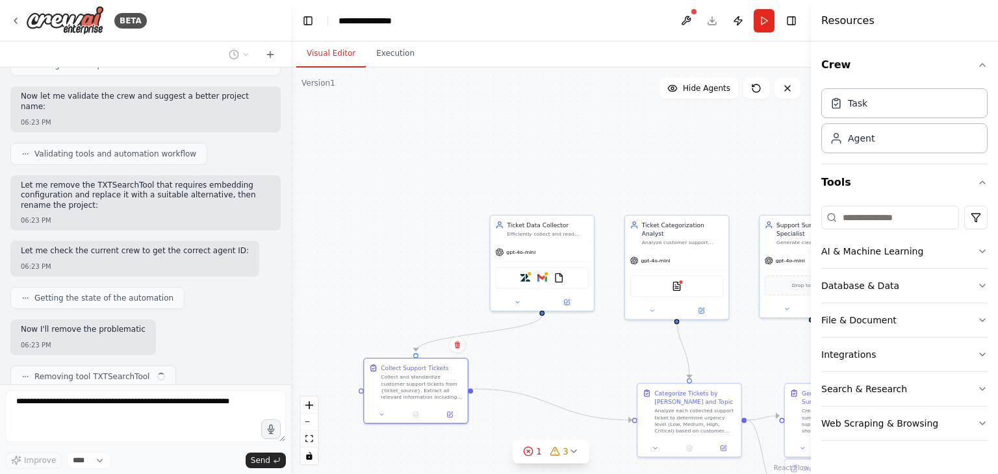
scroll to position [1092, 0]
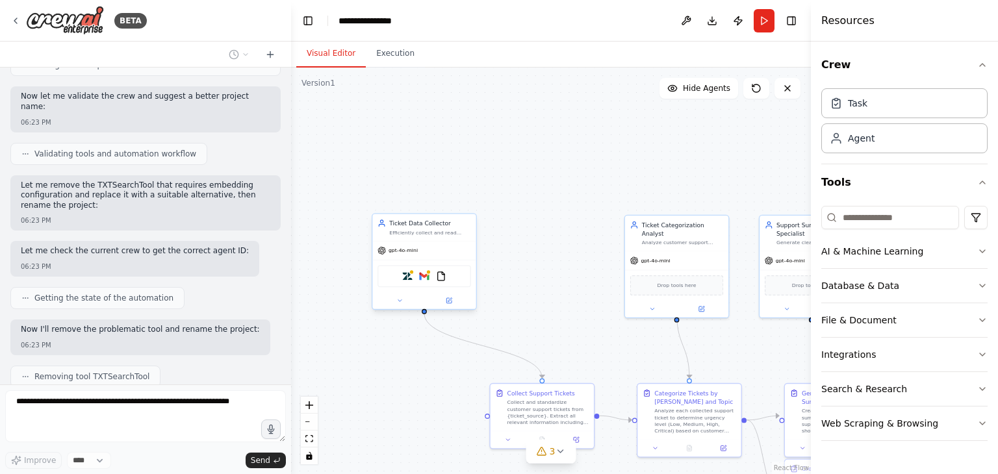
drag, startPoint x: 535, startPoint y: 282, endPoint x: 414, endPoint y: 280, distance: 121.5
click at [414, 280] on div "Zendesk Gmail FileReadTool" at bounding box center [424, 277] width 94 height 22
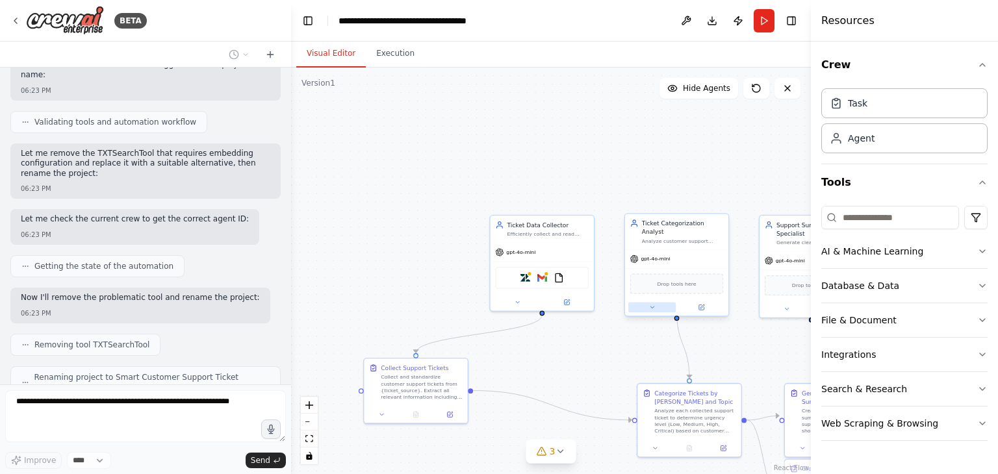
scroll to position [1156, 0]
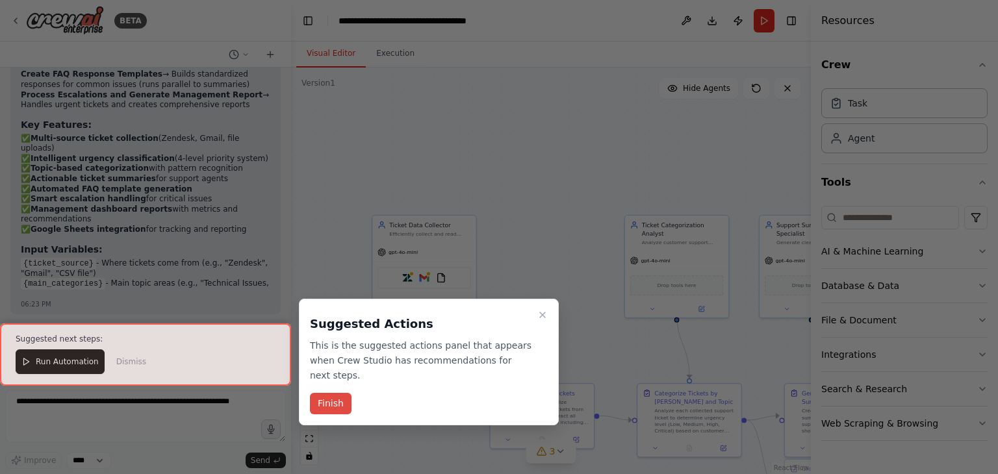
click at [327, 393] on button "Finish" at bounding box center [331, 403] width 42 height 21
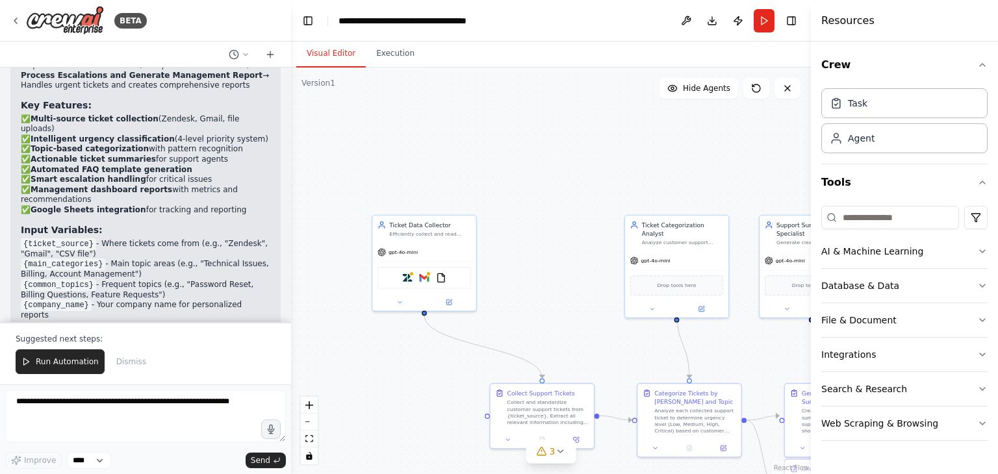
scroll to position [1863, 0]
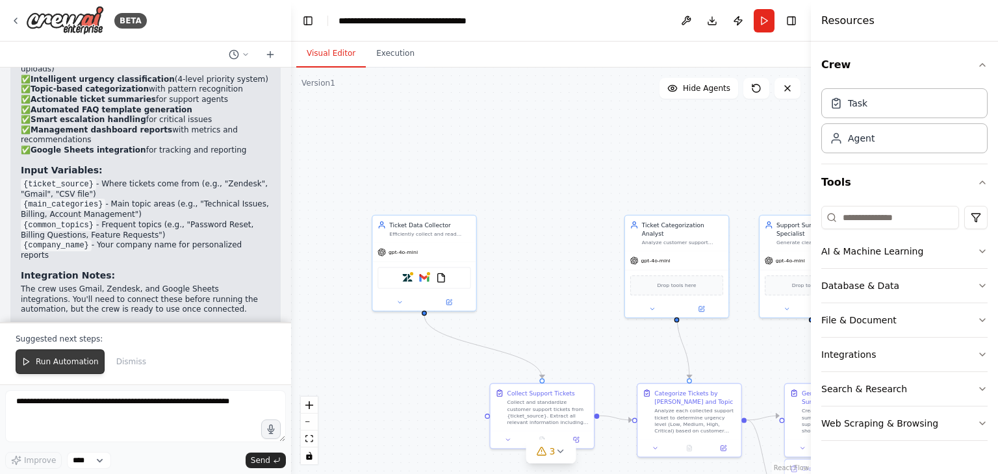
click at [47, 359] on span "Run Automation" at bounding box center [67, 362] width 63 height 10
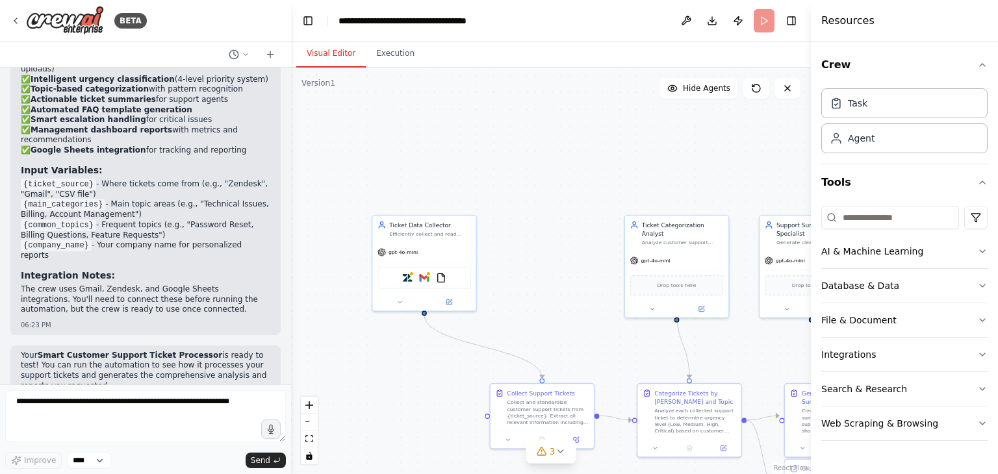
scroll to position [1802, 0]
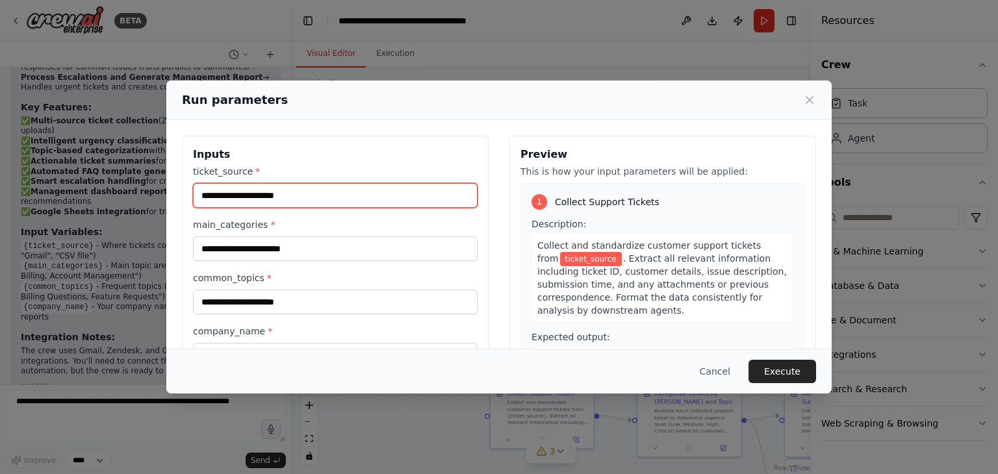
click at [274, 195] on input "ticket_source *" at bounding box center [335, 195] width 285 height 25
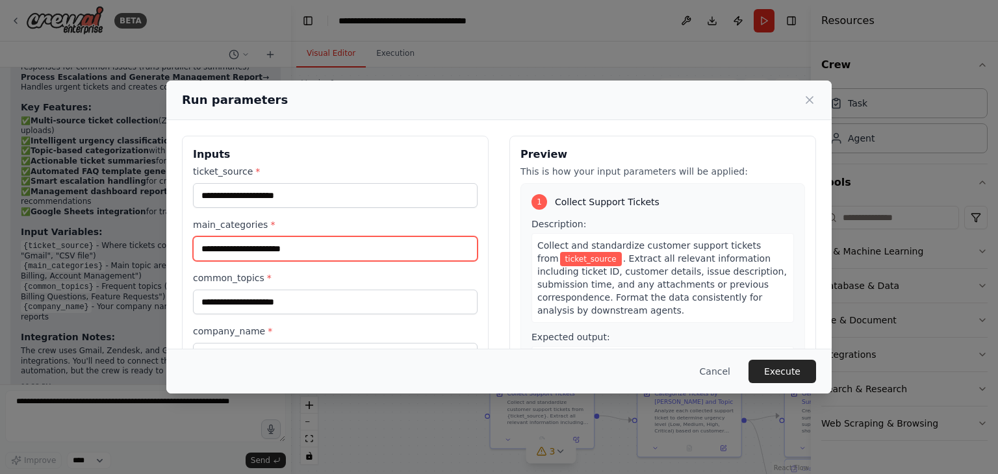
click at [305, 253] on input "main_categories *" at bounding box center [335, 249] width 285 height 25
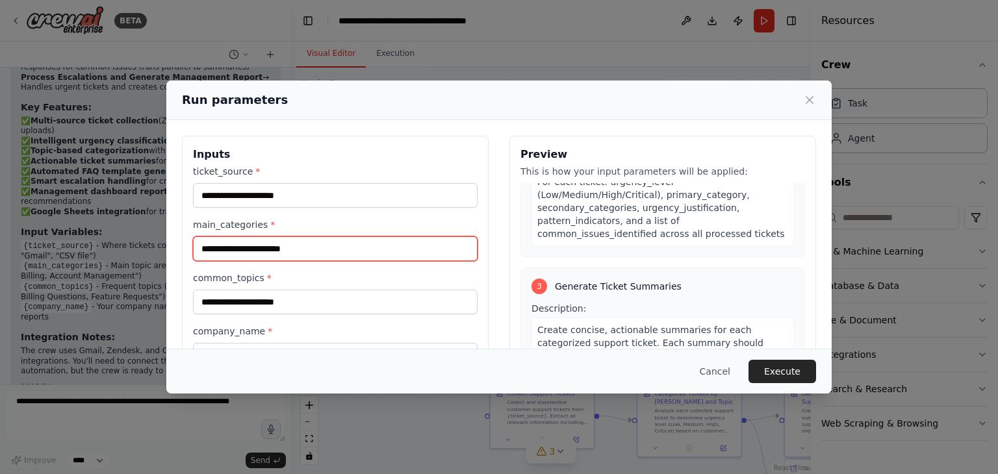
scroll to position [437, 0]
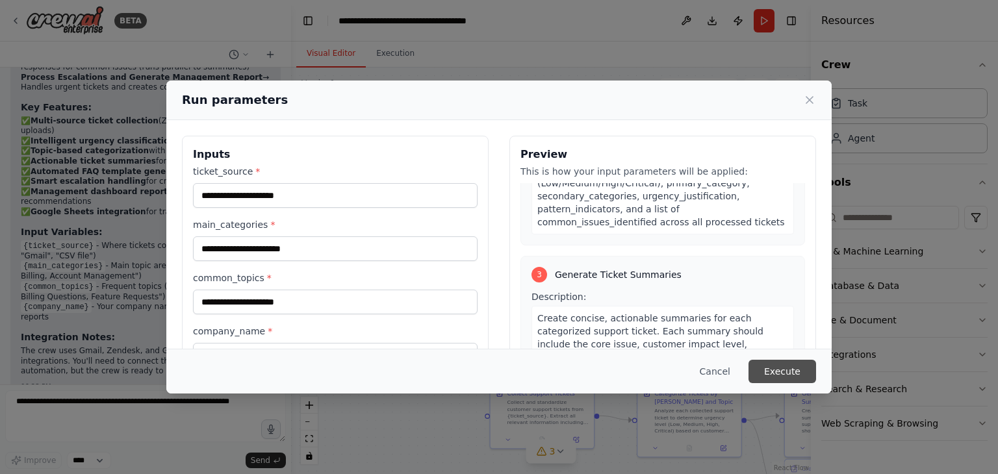
click at [789, 372] on button "Execute" at bounding box center [782, 371] width 68 height 23
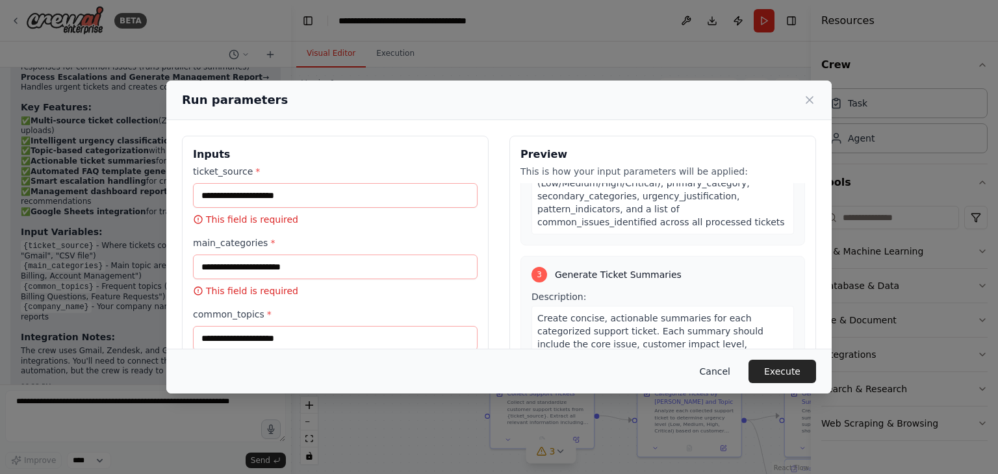
click at [724, 370] on button "Cancel" at bounding box center [714, 371] width 51 height 23
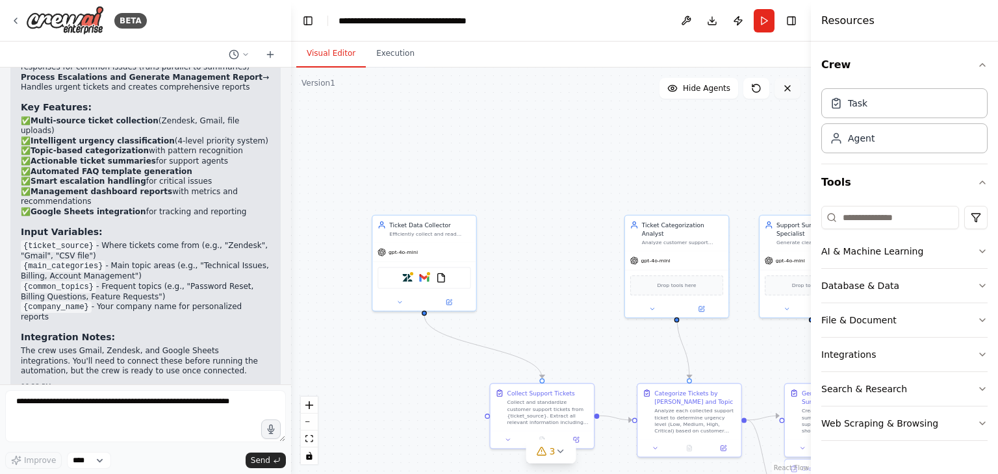
click at [787, 83] on icon at bounding box center [787, 88] width 10 height 10
click at [785, 92] on icon at bounding box center [787, 88] width 10 height 10
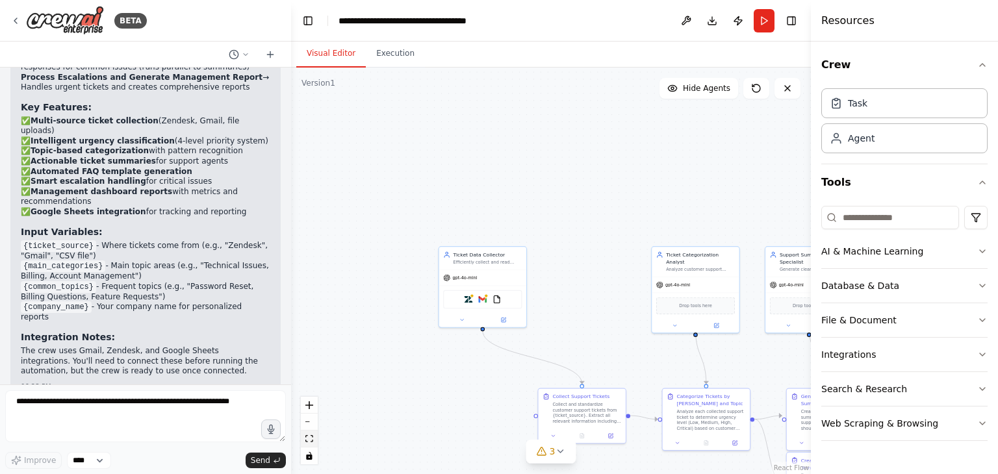
click at [309, 439] on icon "fit view" at bounding box center [309, 438] width 8 height 7
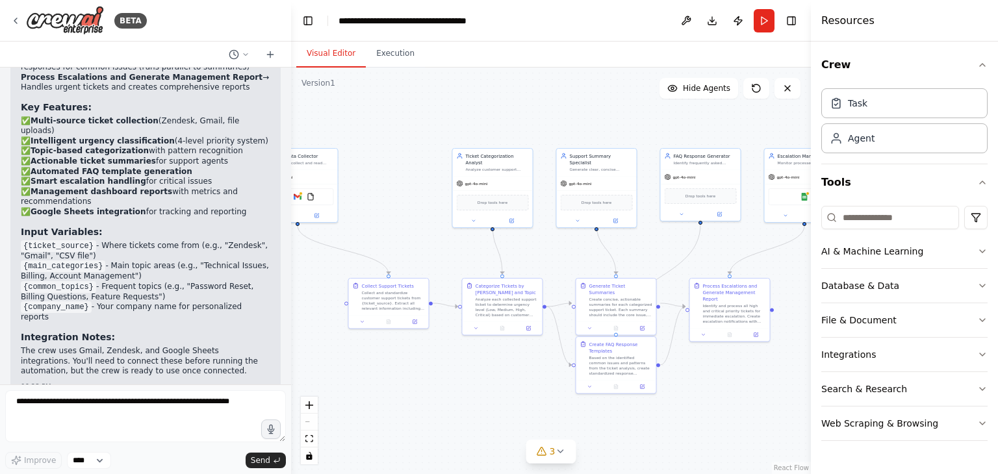
scroll to position [1648, 0]
click at [16, 18] on icon at bounding box center [15, 21] width 10 height 10
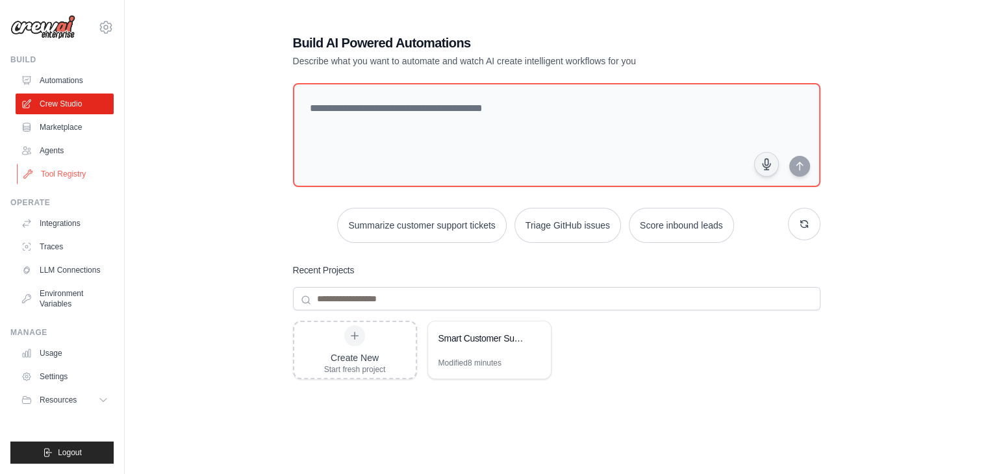
click at [68, 172] on link "Tool Registry" at bounding box center [66, 174] width 98 height 21
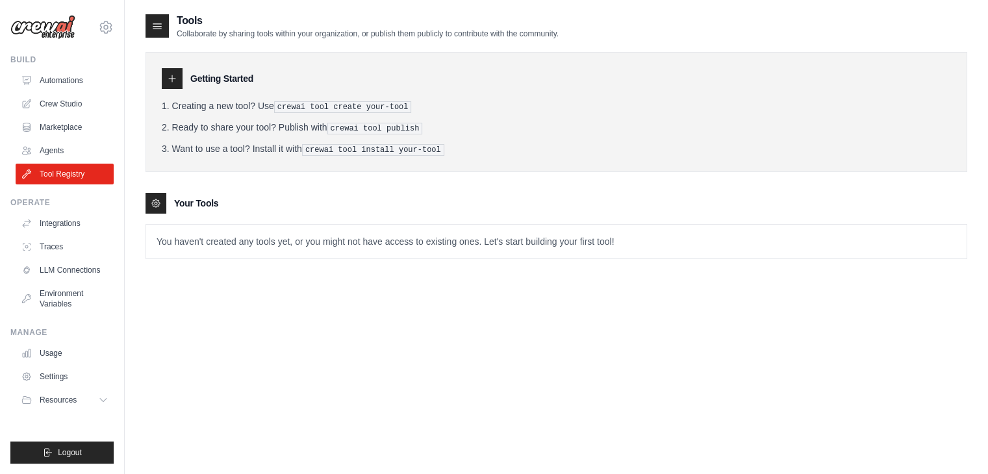
click at [314, 103] on pre "crewai tool create your-tool" at bounding box center [343, 107] width 138 height 12
click at [321, 239] on p "You haven't created any tools yet, or you might not have access to existing one…" at bounding box center [556, 242] width 821 height 34
click at [173, 68] on div at bounding box center [172, 78] width 21 height 21
click at [173, 80] on icon at bounding box center [172, 78] width 10 height 10
click at [291, 107] on pre "crewai tool create your-tool" at bounding box center [343, 107] width 138 height 12
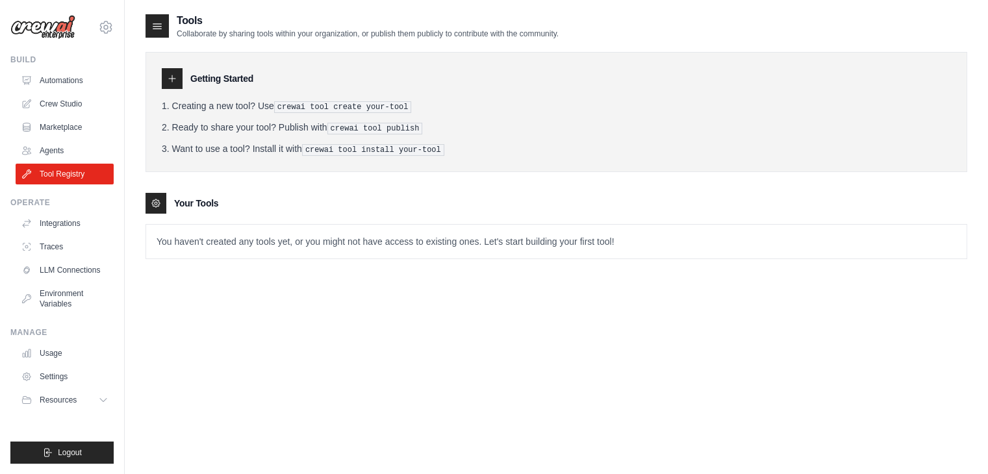
click at [347, 127] on pre "crewai tool publish" at bounding box center [375, 129] width 96 height 12
click at [367, 151] on pre "crewai tool install your-tool" at bounding box center [373, 150] width 142 height 12
click at [296, 30] on p "Collaborate by sharing tools within your organization, or publish them publicly…" at bounding box center [368, 34] width 382 height 10
click at [153, 23] on icon at bounding box center [157, 25] width 13 height 13
click at [53, 224] on link "Integrations" at bounding box center [66, 223] width 98 height 21
